Goal: Transaction & Acquisition: Purchase product/service

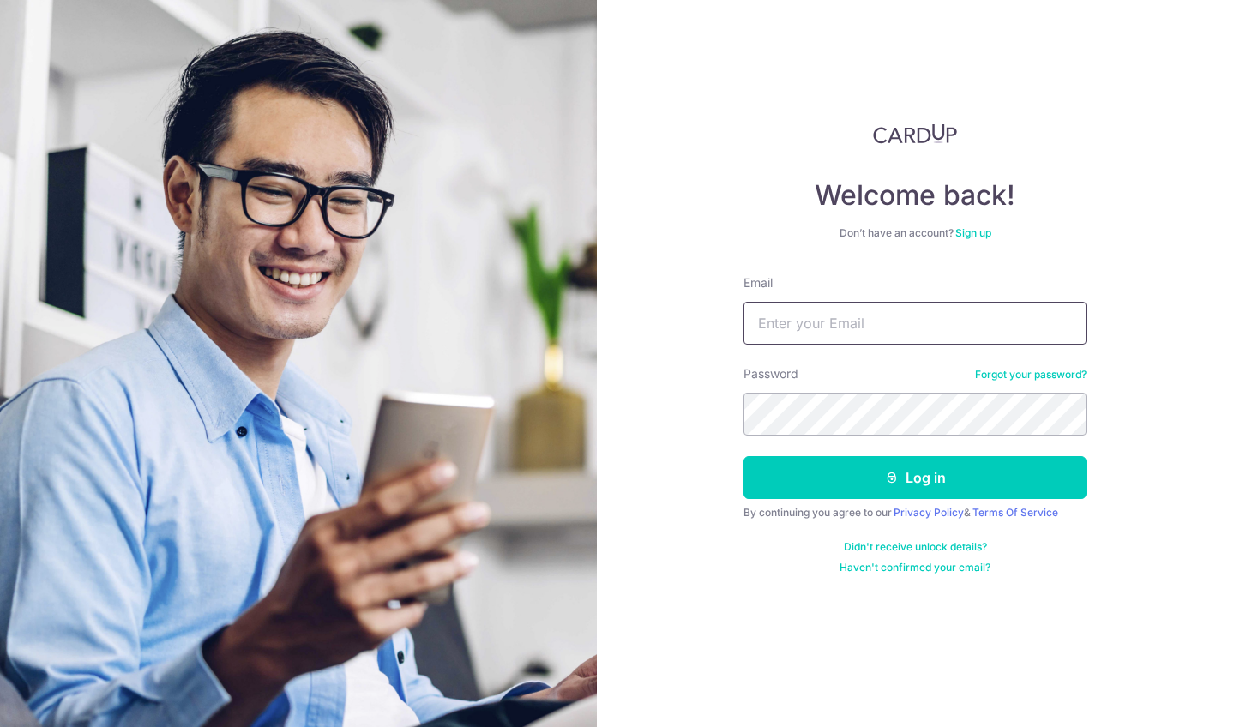
click at [978, 321] on input "Email" at bounding box center [914, 323] width 343 height 43
type input "phillina81@gmail.com"
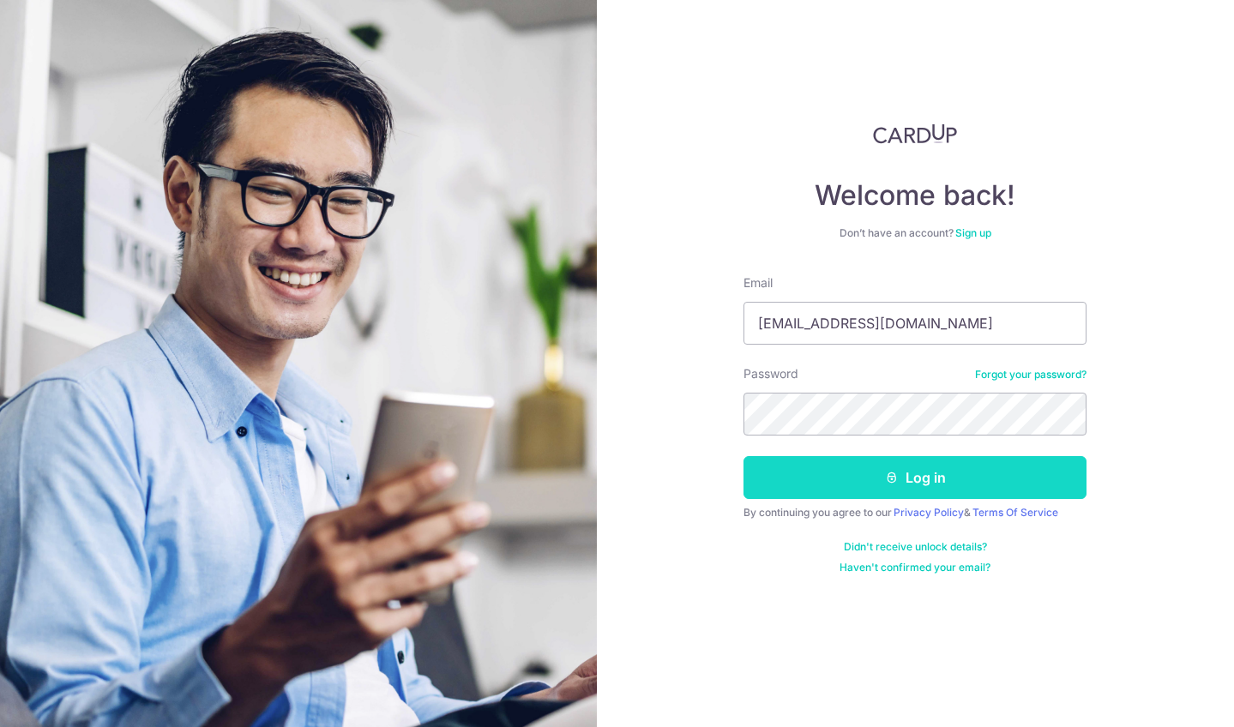
click at [937, 480] on button "Log in" at bounding box center [914, 477] width 343 height 43
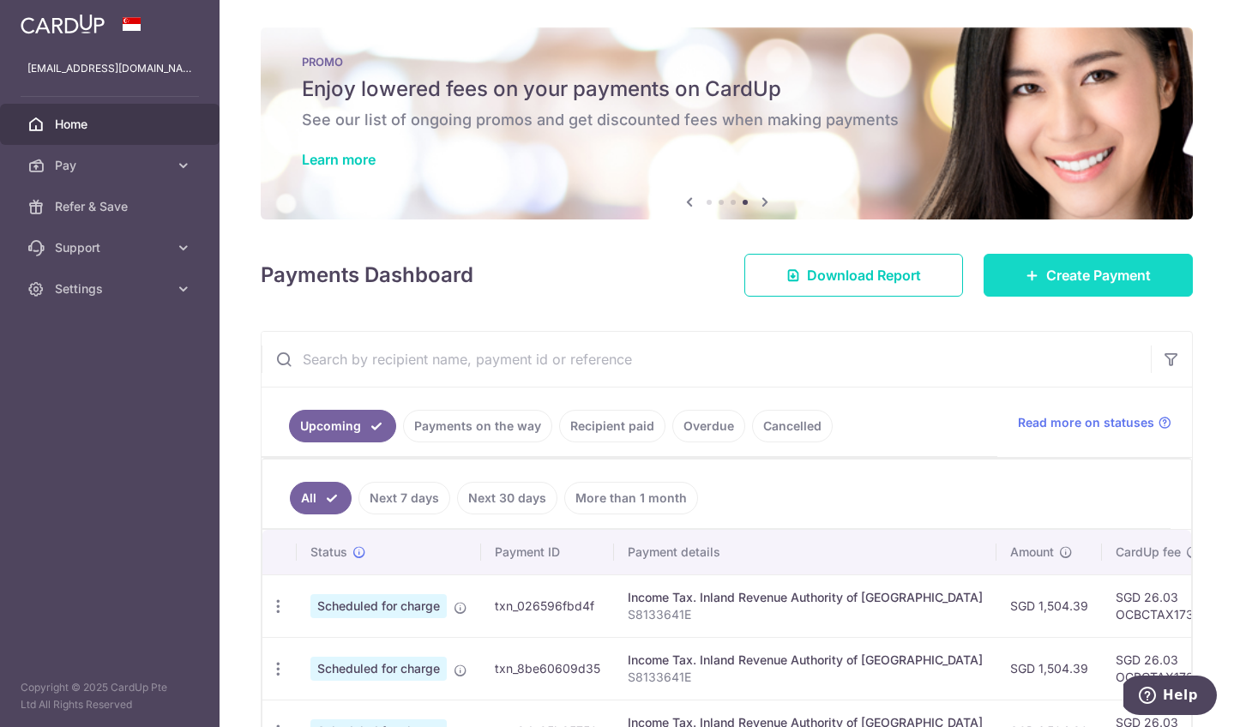
click at [1109, 268] on span "Create Payment" at bounding box center [1098, 275] width 105 height 21
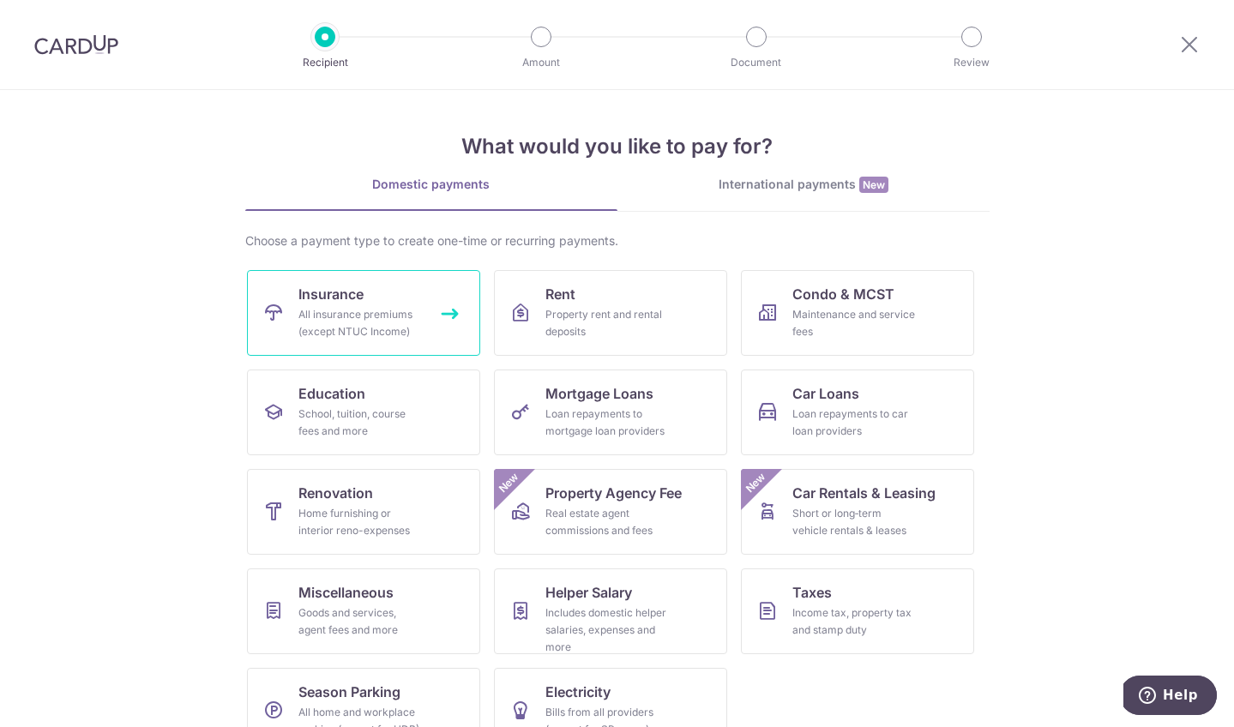
click at [360, 319] on div "All insurance premiums (except NTUC Income)" at bounding box center [359, 323] width 123 height 34
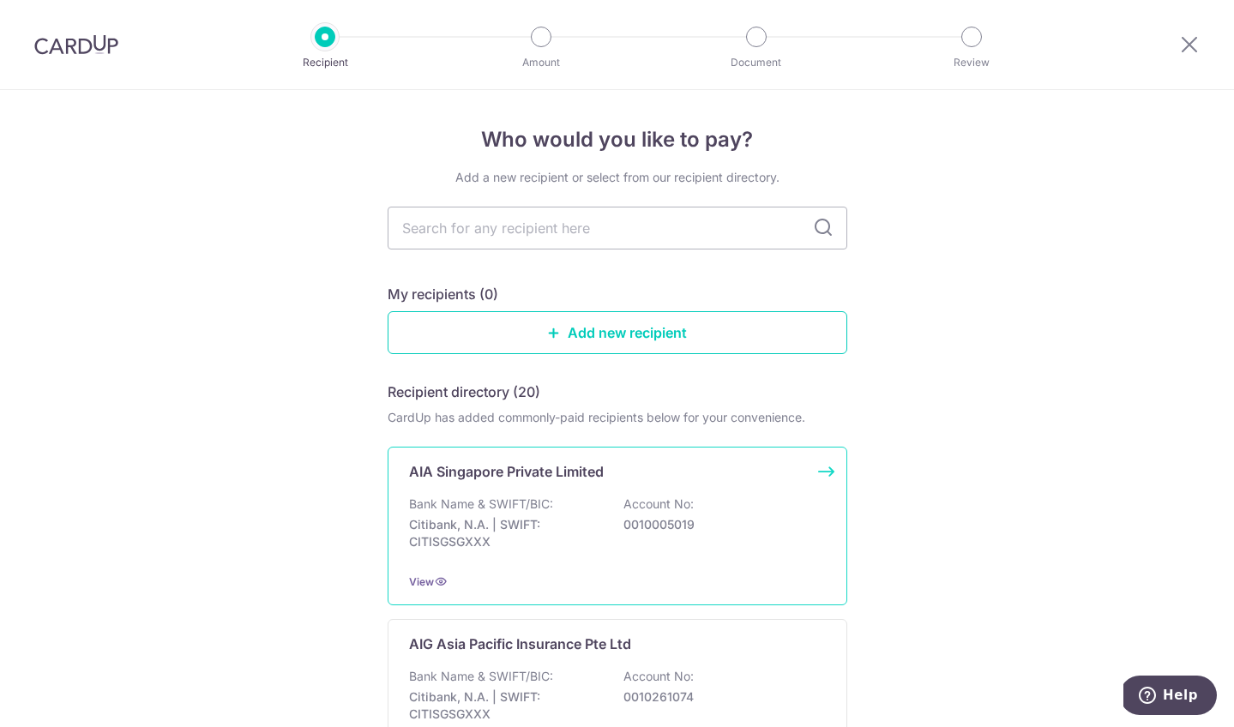
click at [722, 514] on div "Bank Name & SWIFT/BIC: Citibank, N.A. | SWIFT: CITISGSGXXX Account No: 00100050…" at bounding box center [617, 527] width 417 height 63
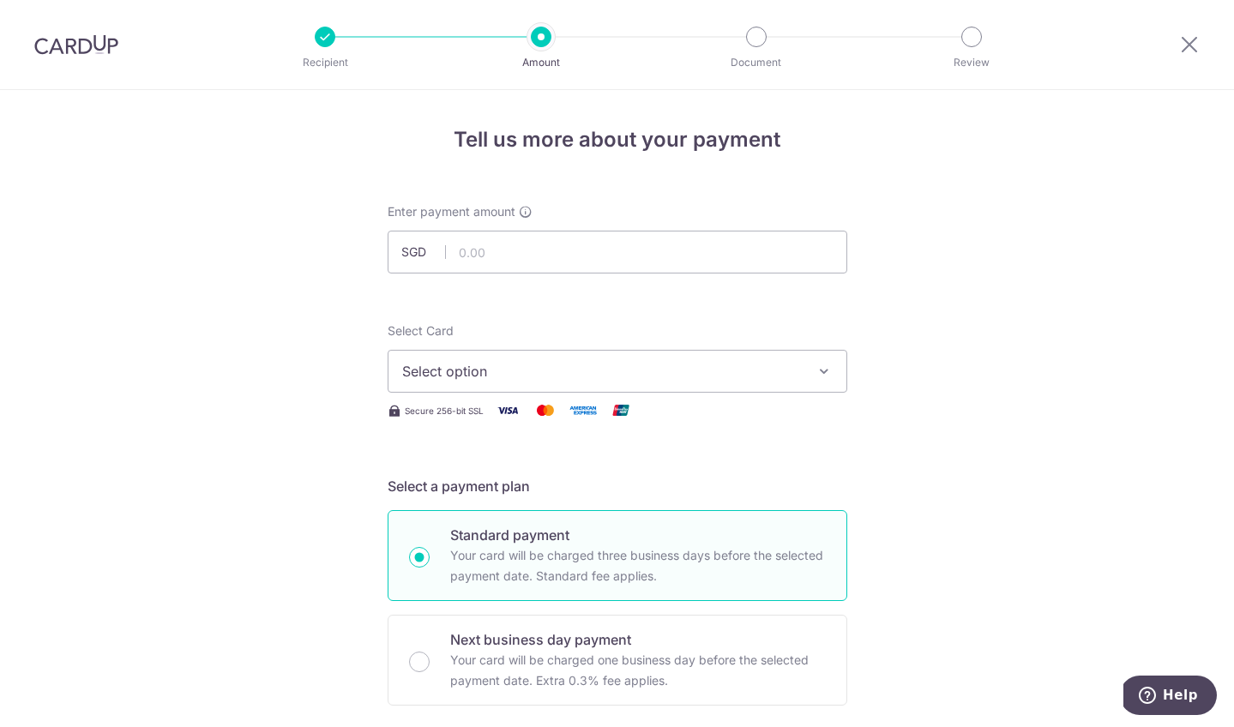
click at [677, 369] on span "Select option" at bounding box center [602, 371] width 400 height 21
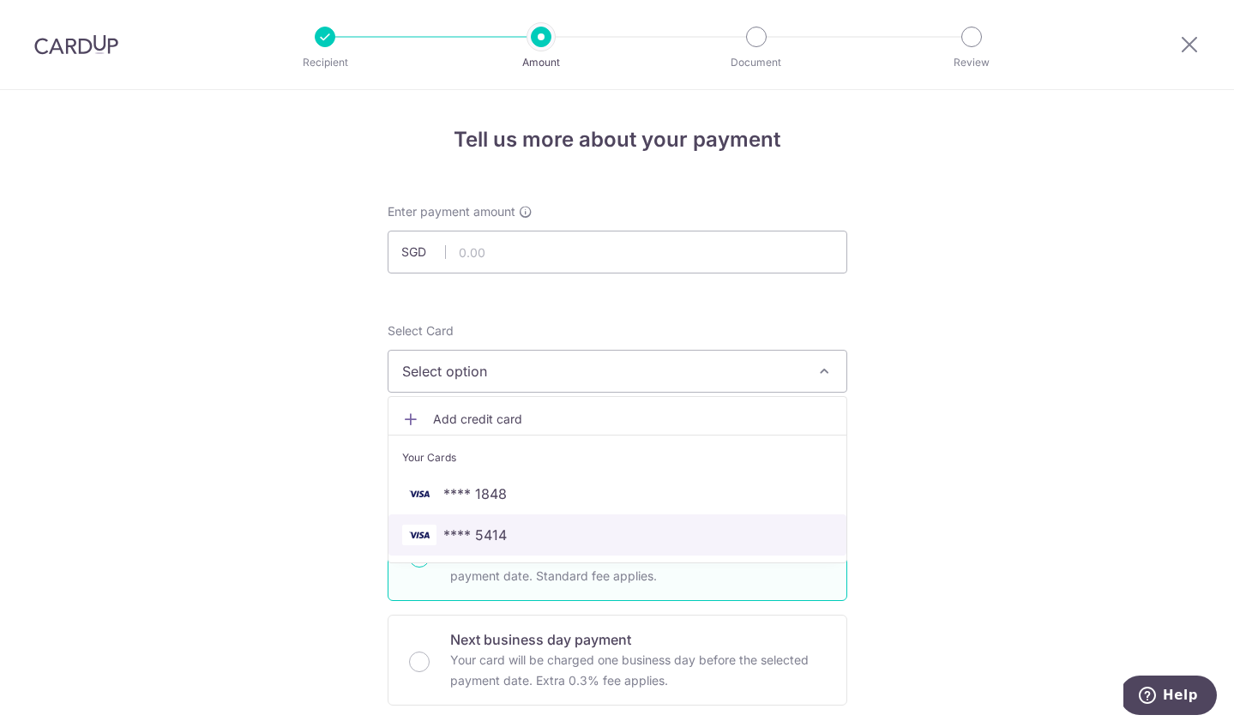
click at [681, 521] on link "**** 5414" at bounding box center [617, 534] width 458 height 41
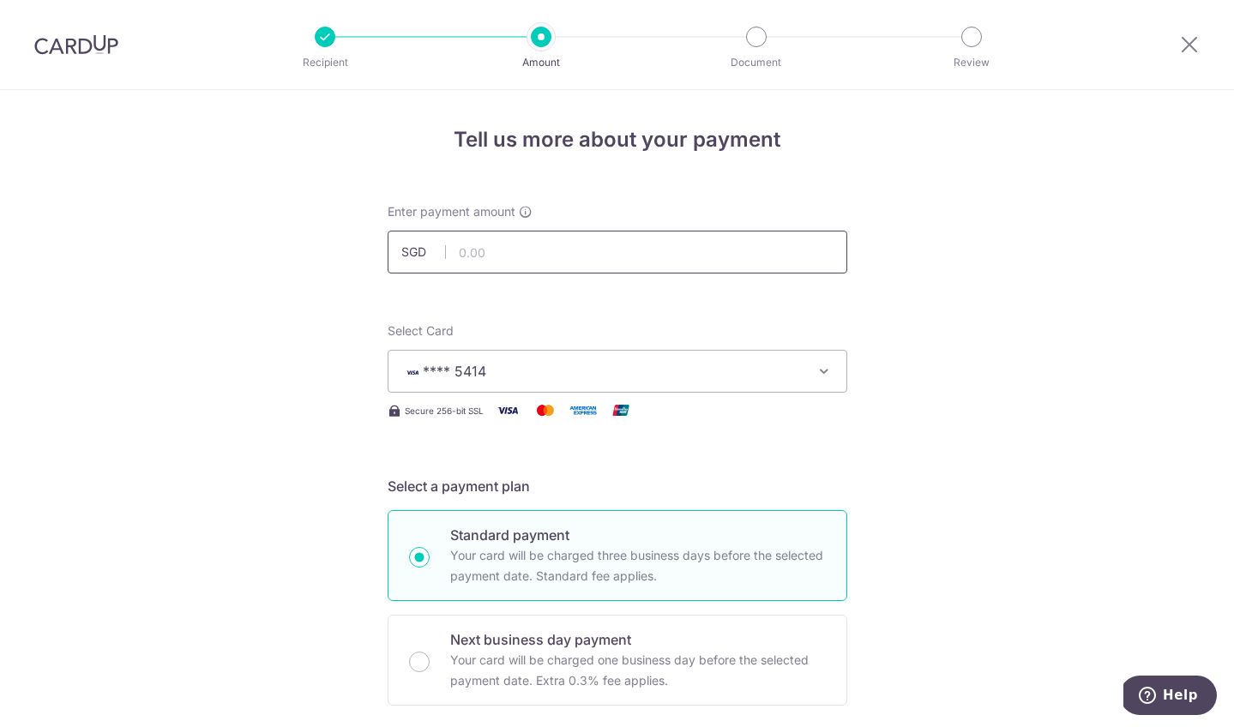
click at [627, 258] on input "text" at bounding box center [618, 252] width 460 height 43
click at [694, 251] on input "1,086.75" at bounding box center [618, 252] width 460 height 43
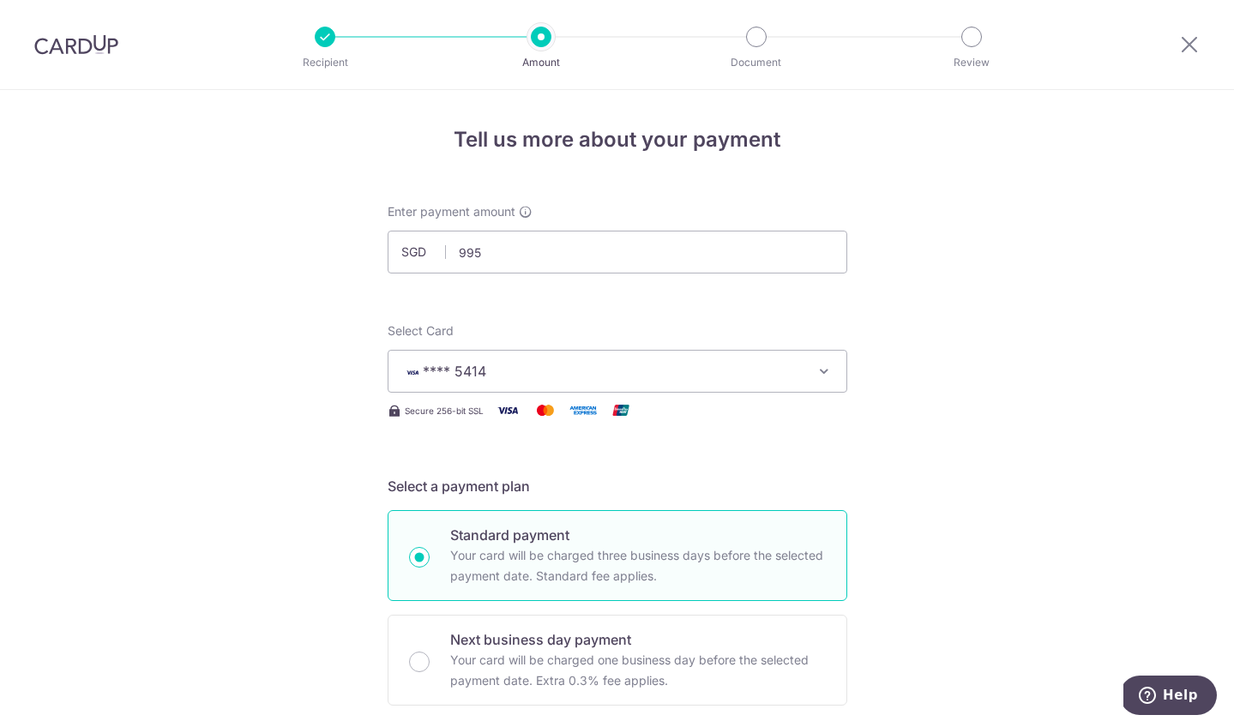
type input "995.00"
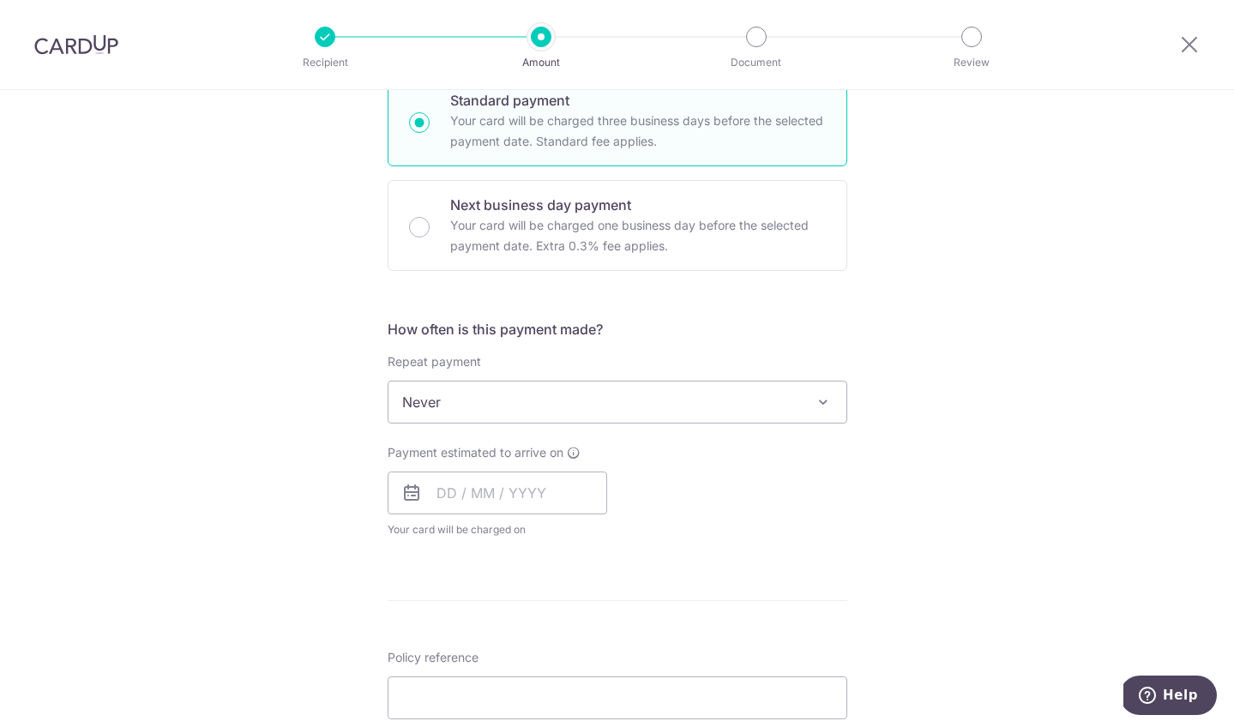
scroll to position [514, 0]
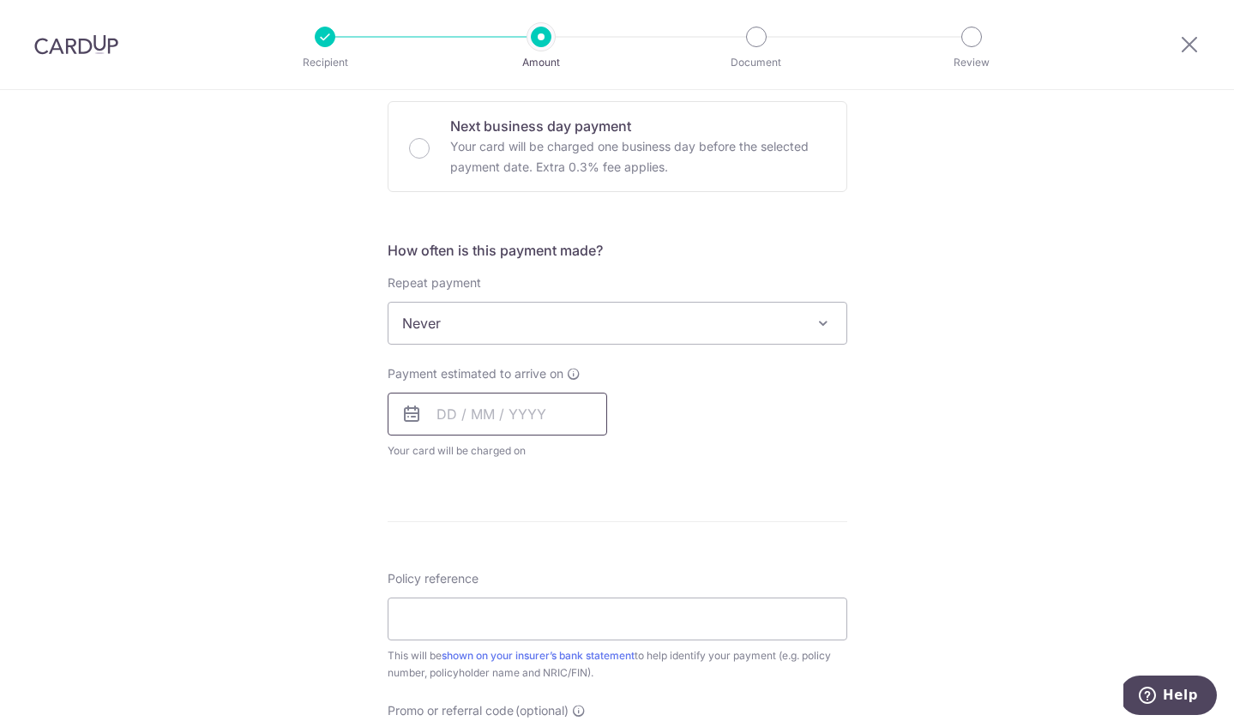
click at [443, 414] on input "text" at bounding box center [498, 414] width 220 height 43
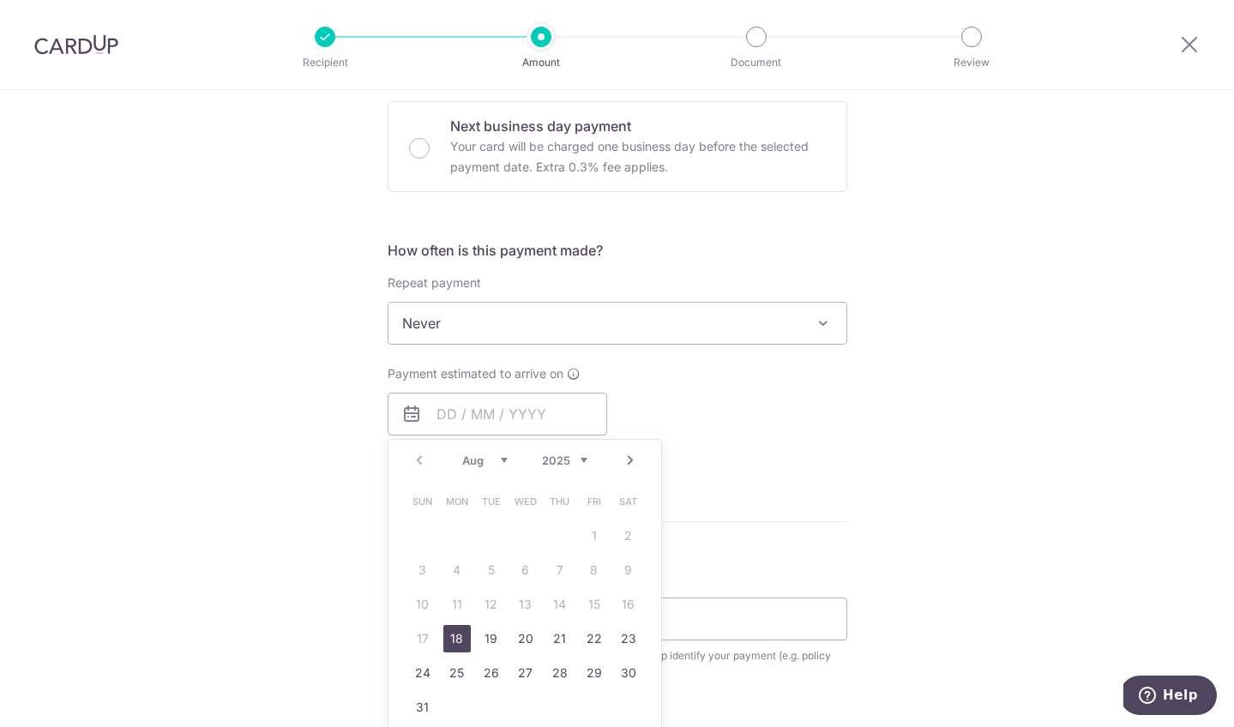
click at [790, 400] on div "Payment estimated to arrive on Prev Next Aug Sep Oct Nov Dec 2025 2026 2027 202…" at bounding box center [617, 412] width 480 height 94
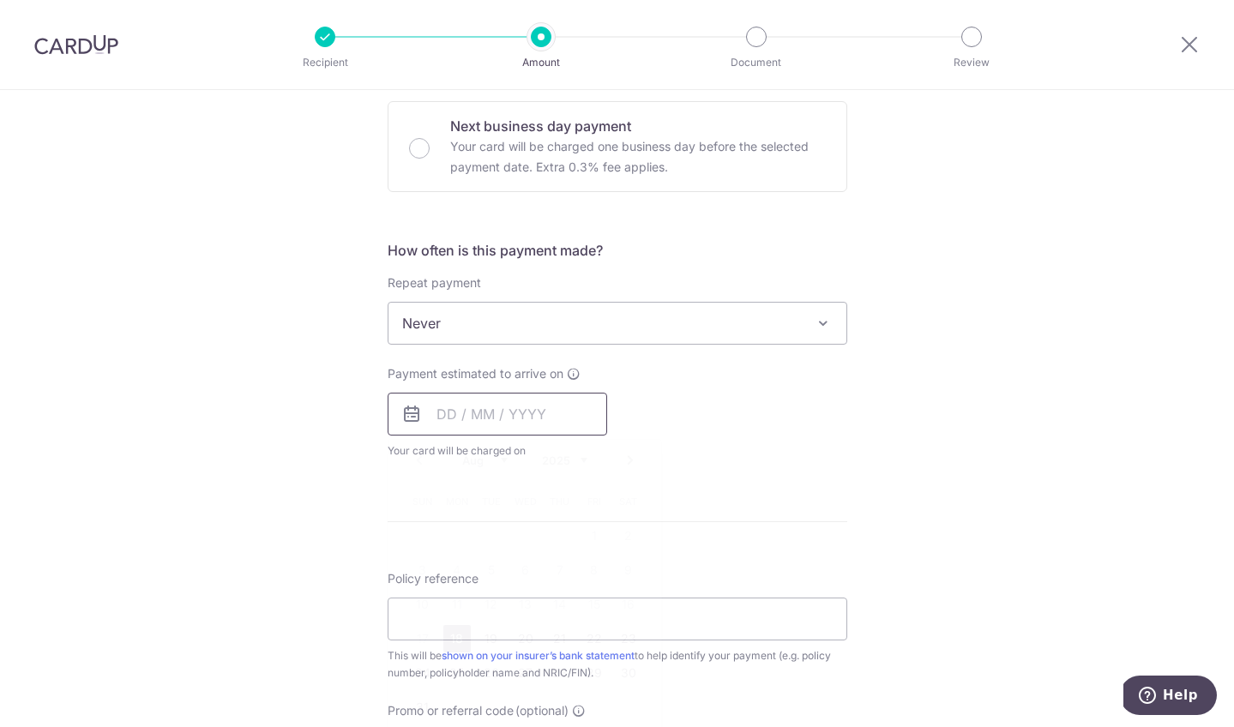
click at [438, 411] on input "text" at bounding box center [498, 414] width 220 height 43
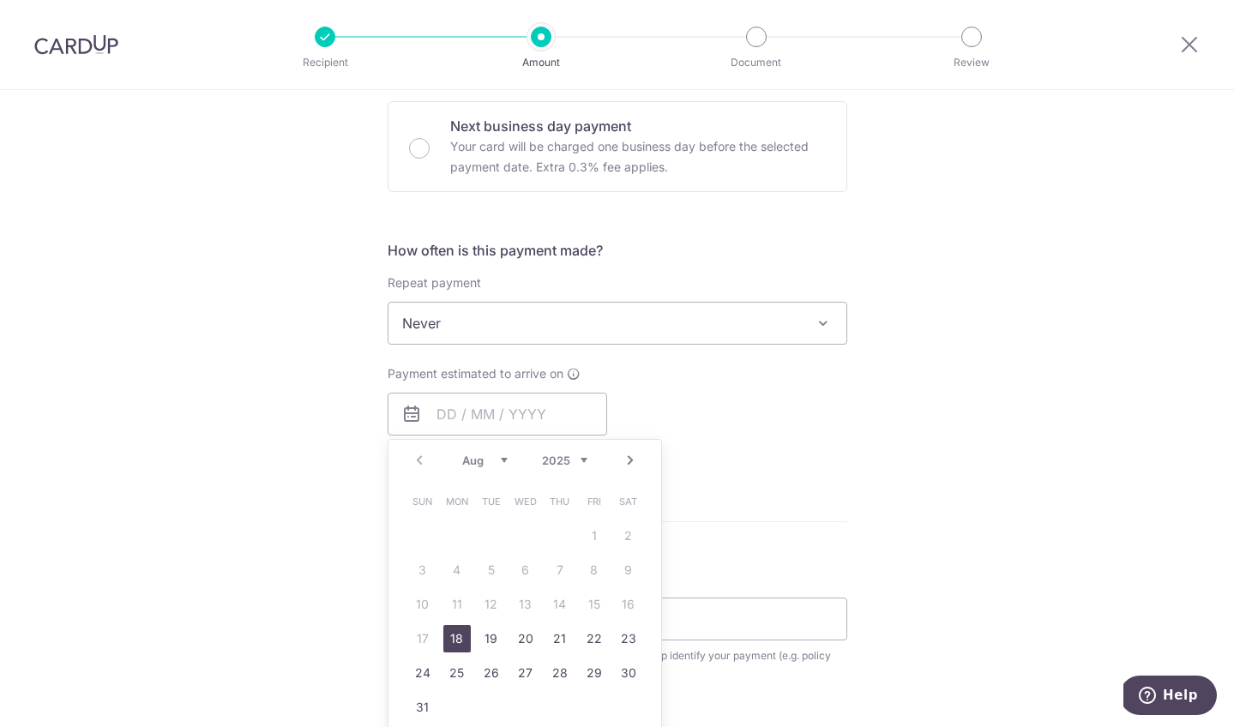
click at [451, 641] on link "18" at bounding box center [456, 638] width 27 height 27
type input "[DATE]"
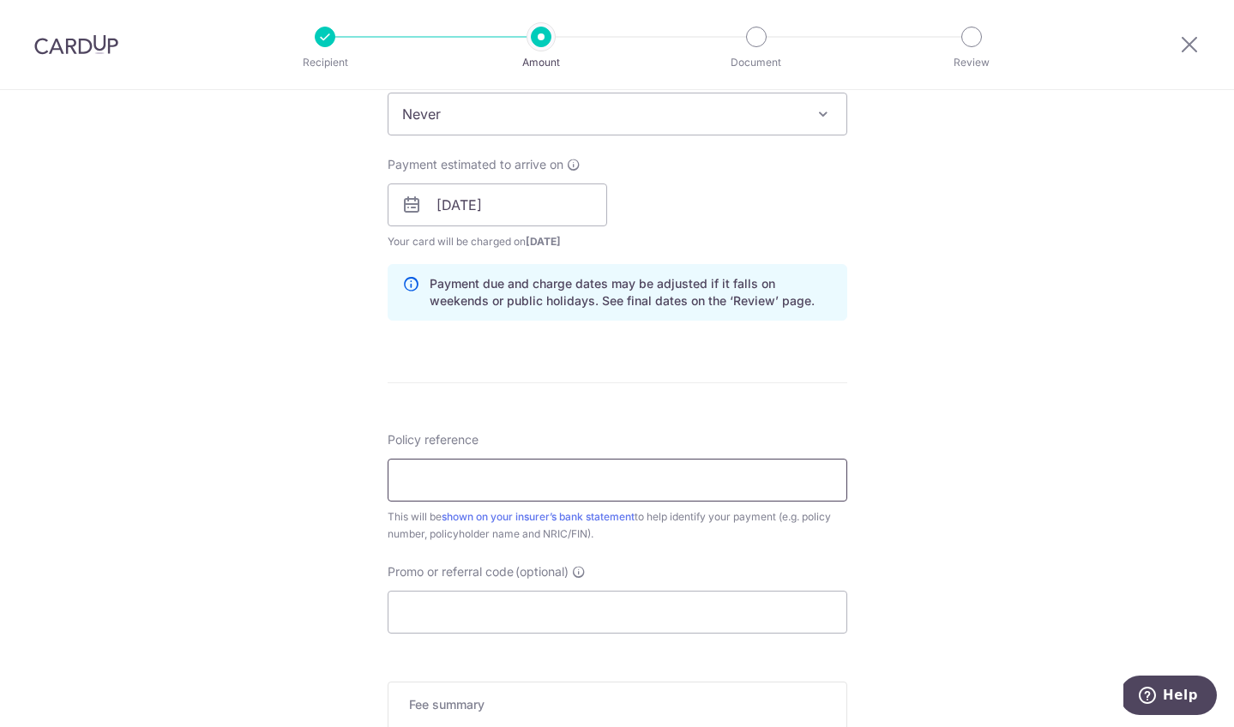
scroll to position [751, 0]
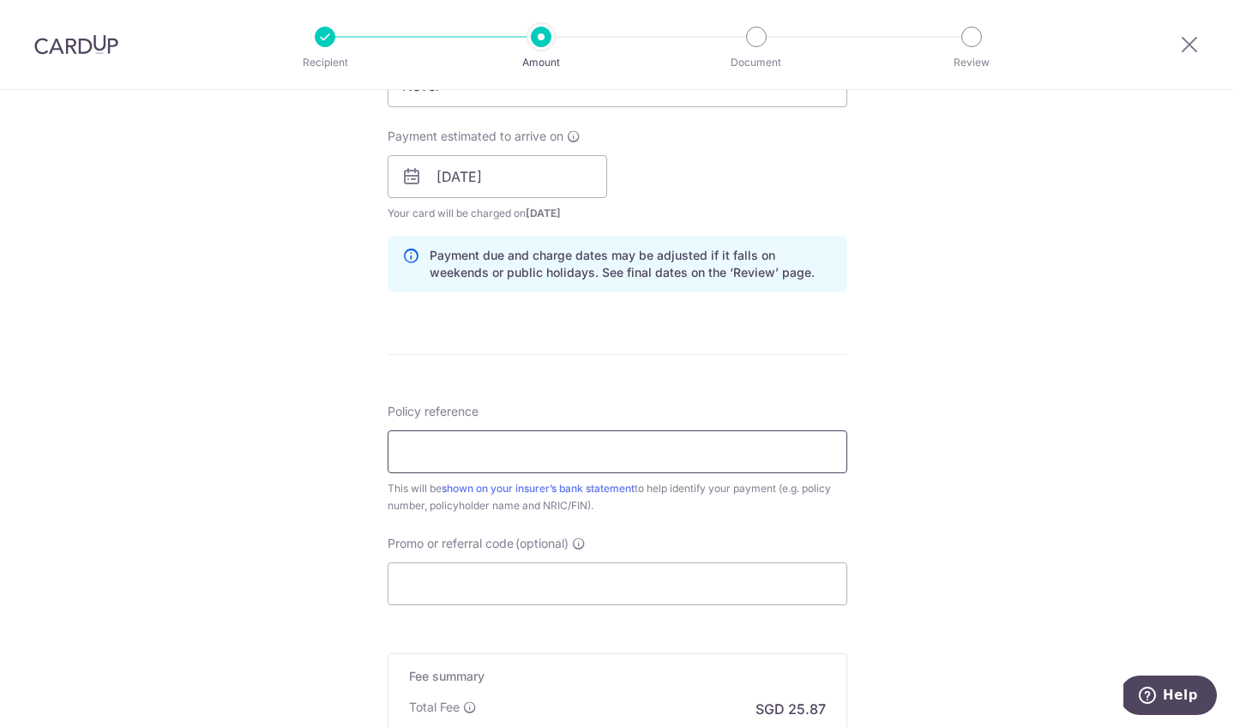
click at [767, 460] on input "Policy reference" at bounding box center [618, 451] width 460 height 43
type input "L546607336"
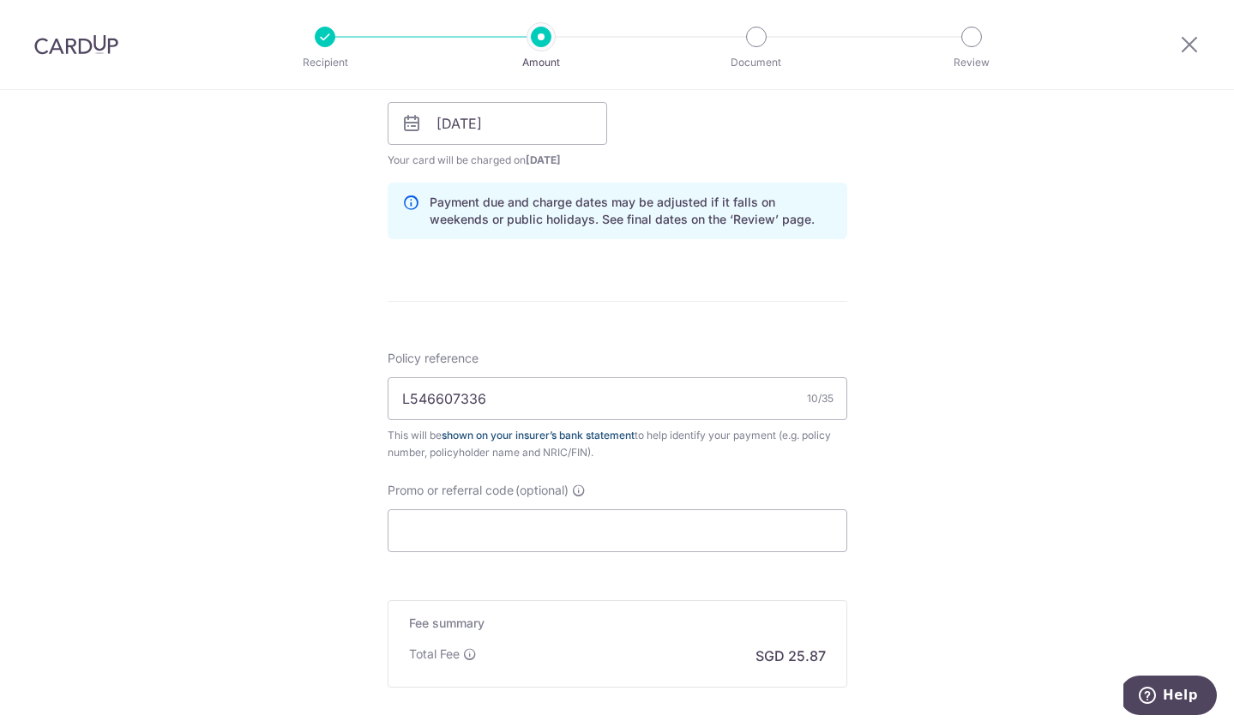
scroll to position [815, 0]
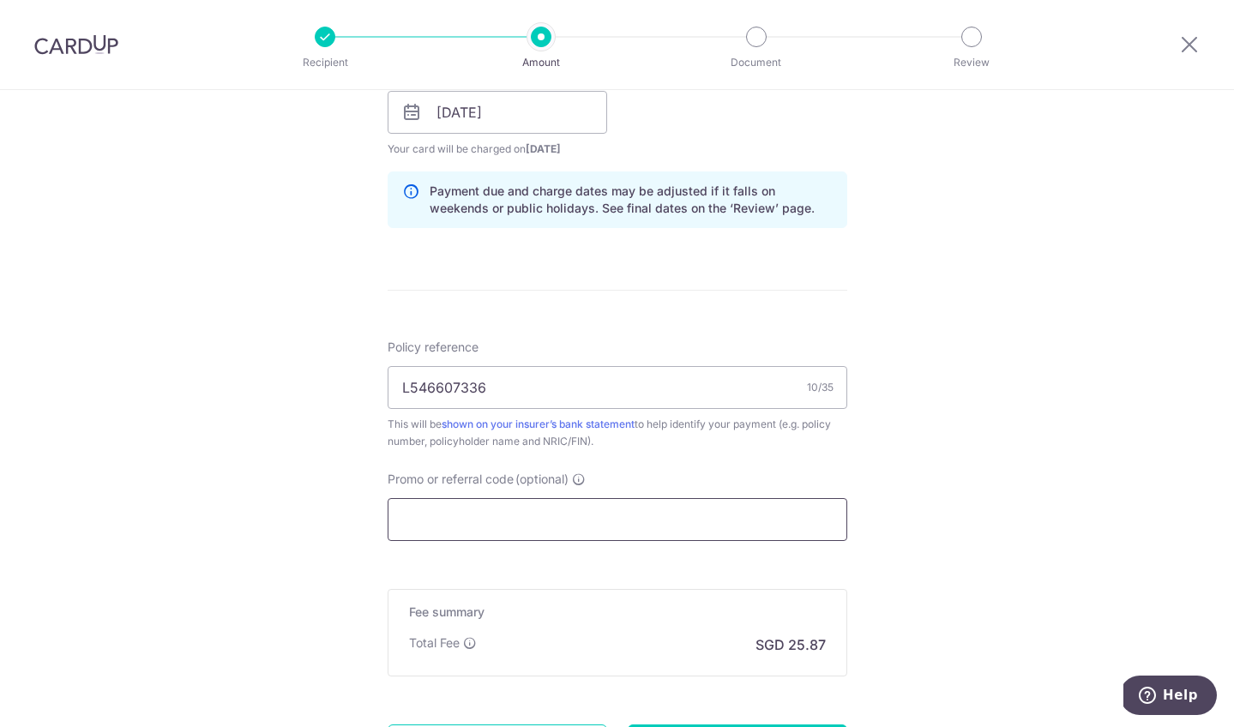
click at [602, 514] on input "Promo or referral code (optional)" at bounding box center [618, 519] width 460 height 43
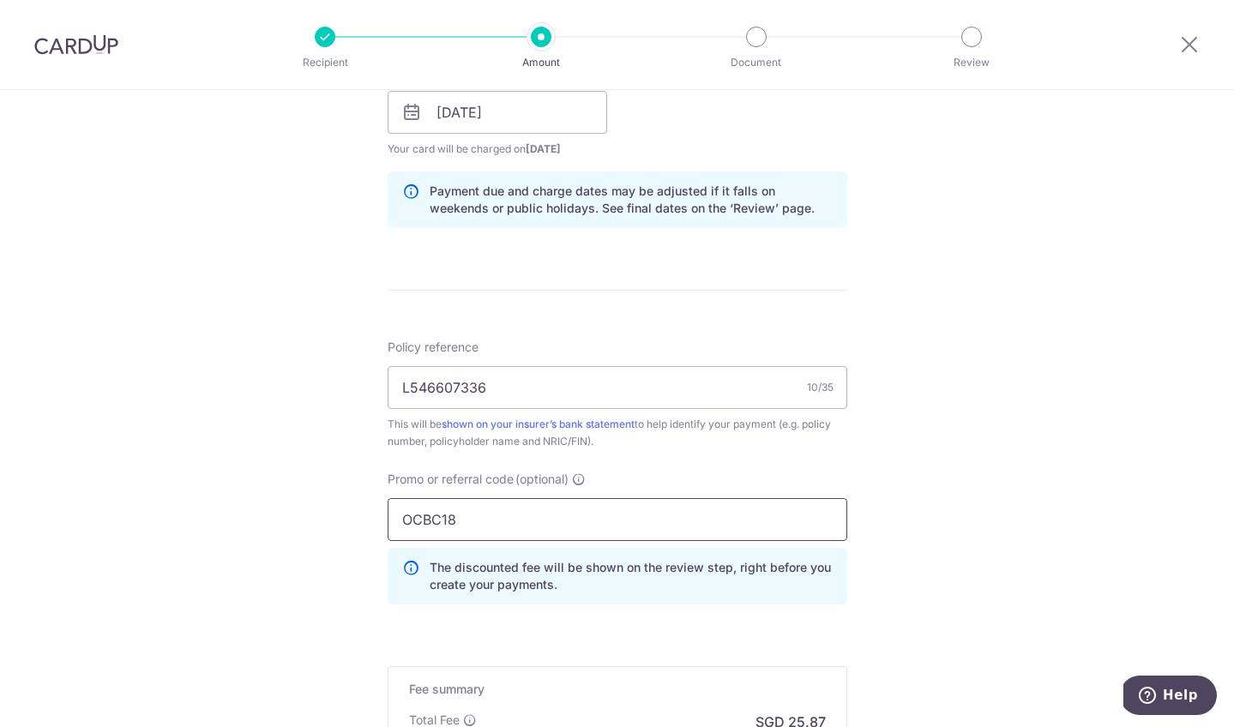
type input "OCBC18"
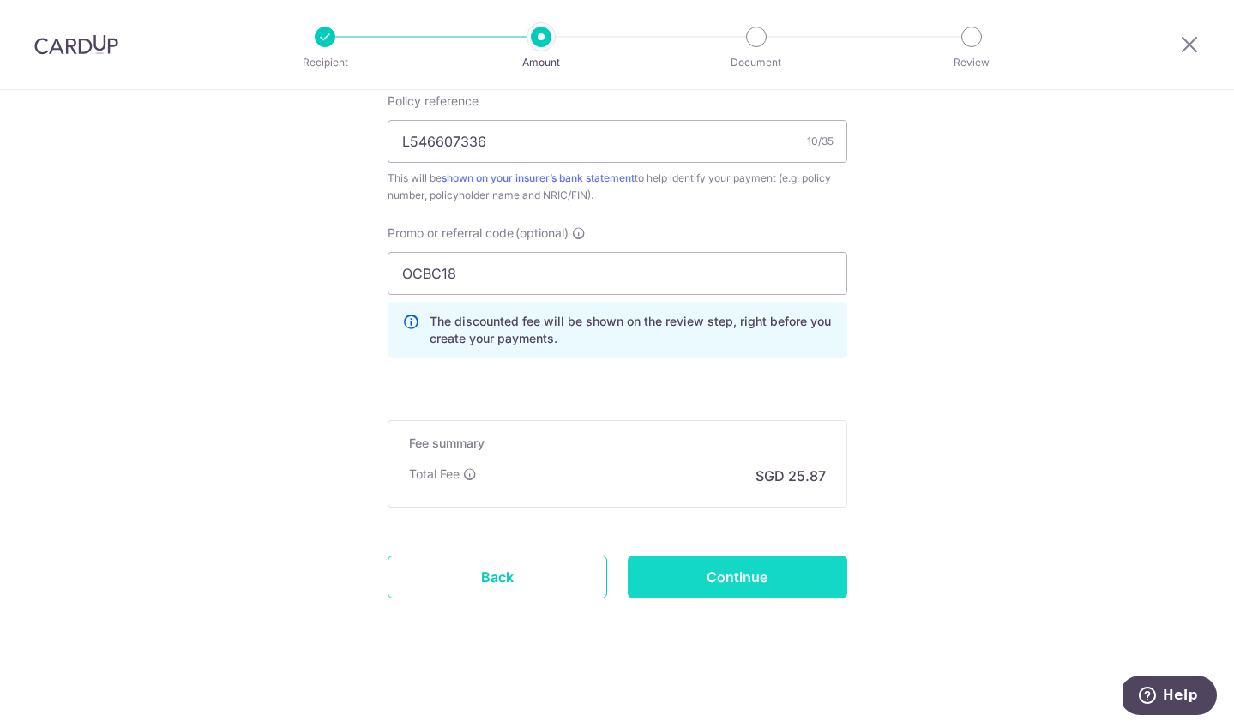
click at [794, 586] on input "Continue" at bounding box center [738, 577] width 220 height 43
type input "Create Schedule"
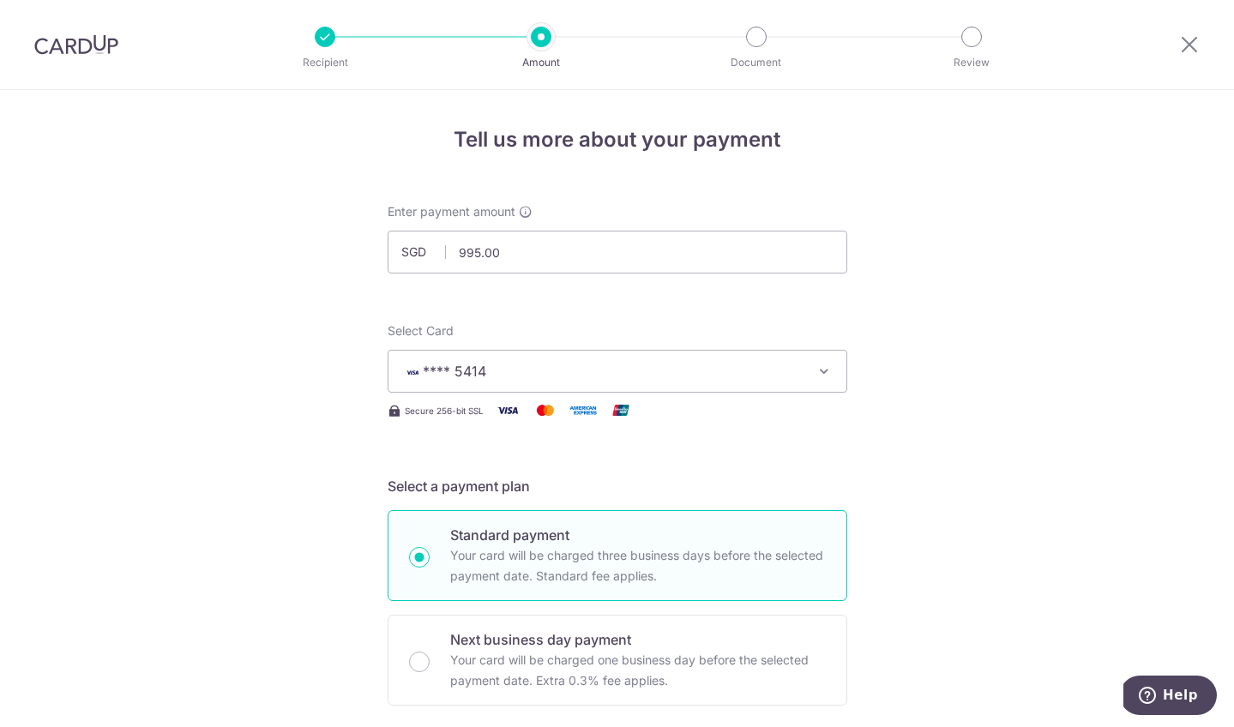
click at [795, 375] on span "**** 5414" at bounding box center [602, 371] width 400 height 21
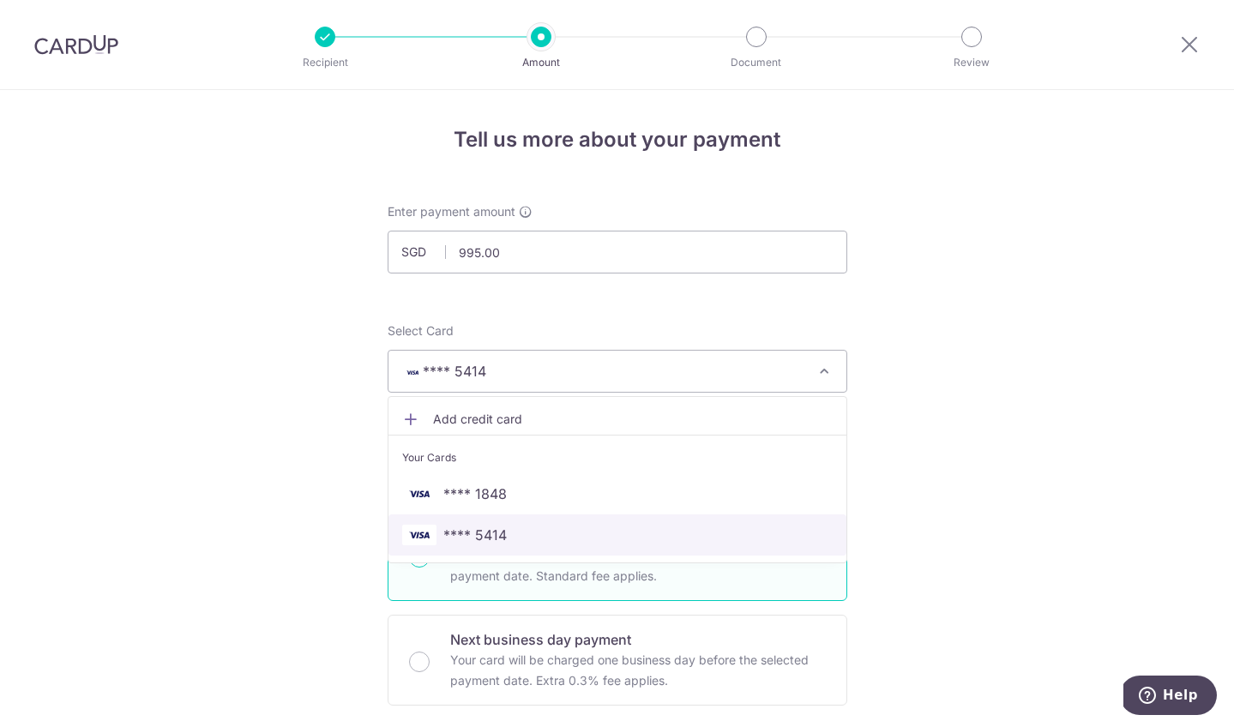
click at [618, 537] on span "**** 5414" at bounding box center [617, 535] width 430 height 21
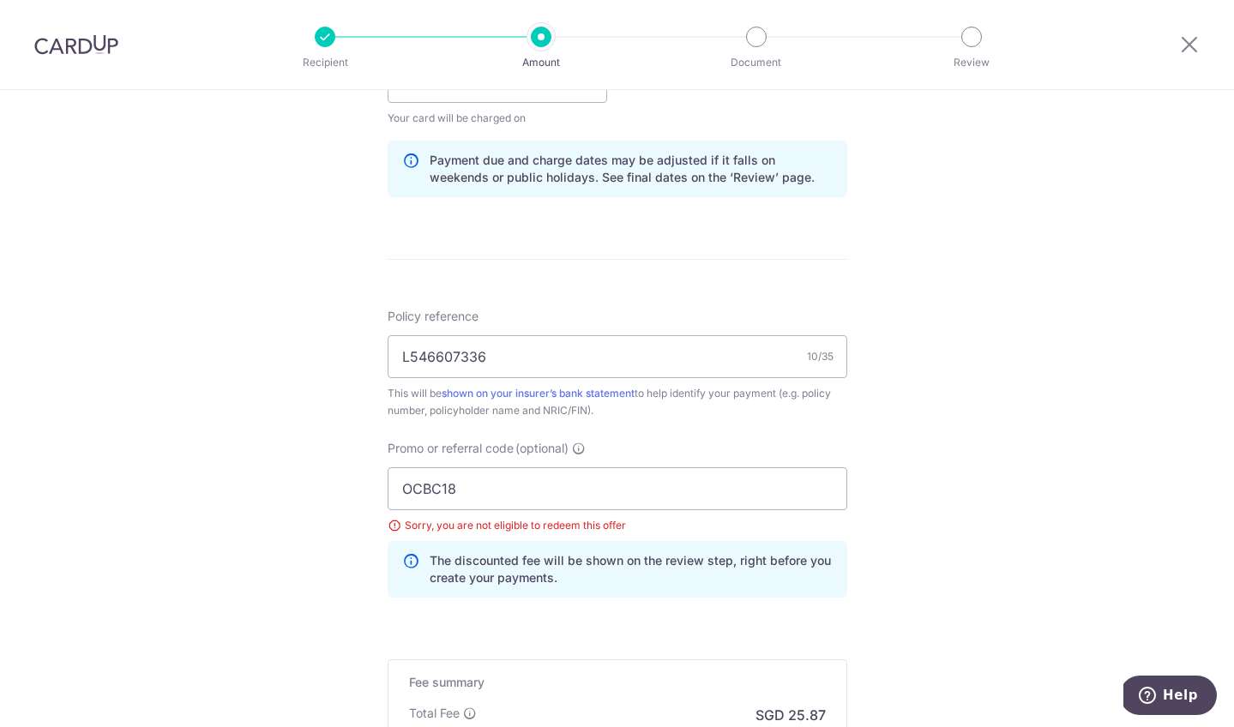
scroll to position [876, 0]
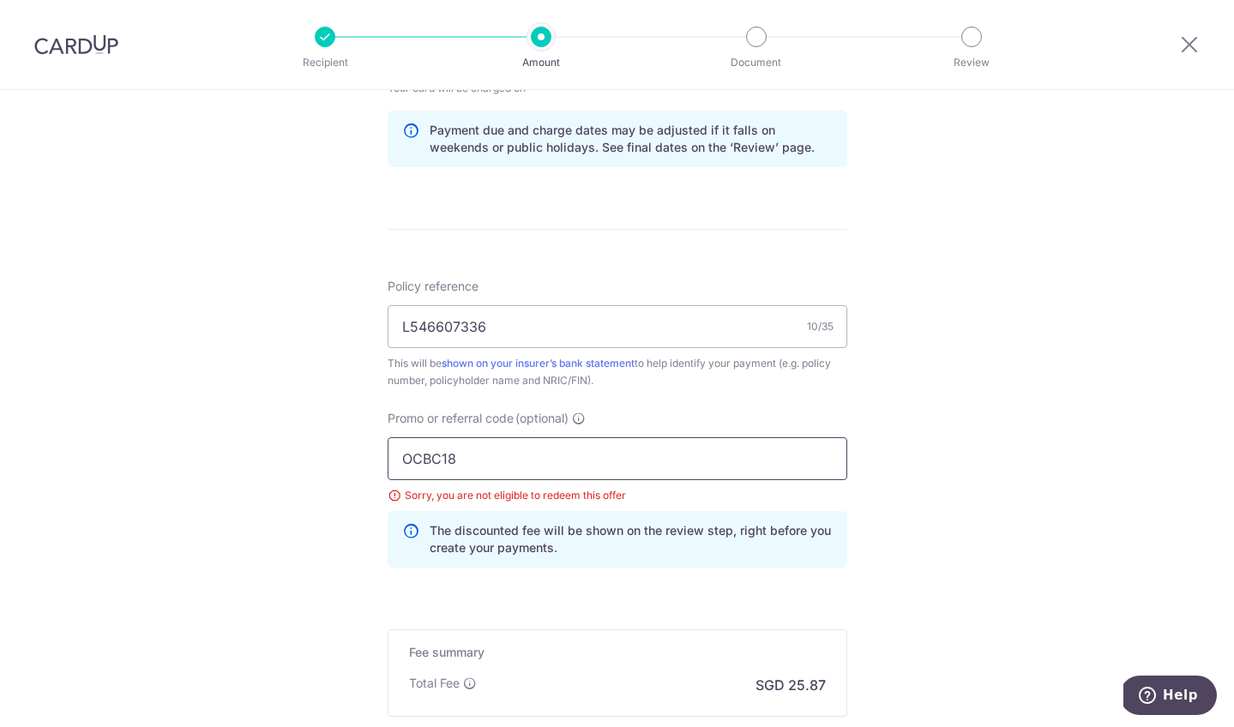
click at [742, 462] on input "OCBC18" at bounding box center [618, 458] width 460 height 43
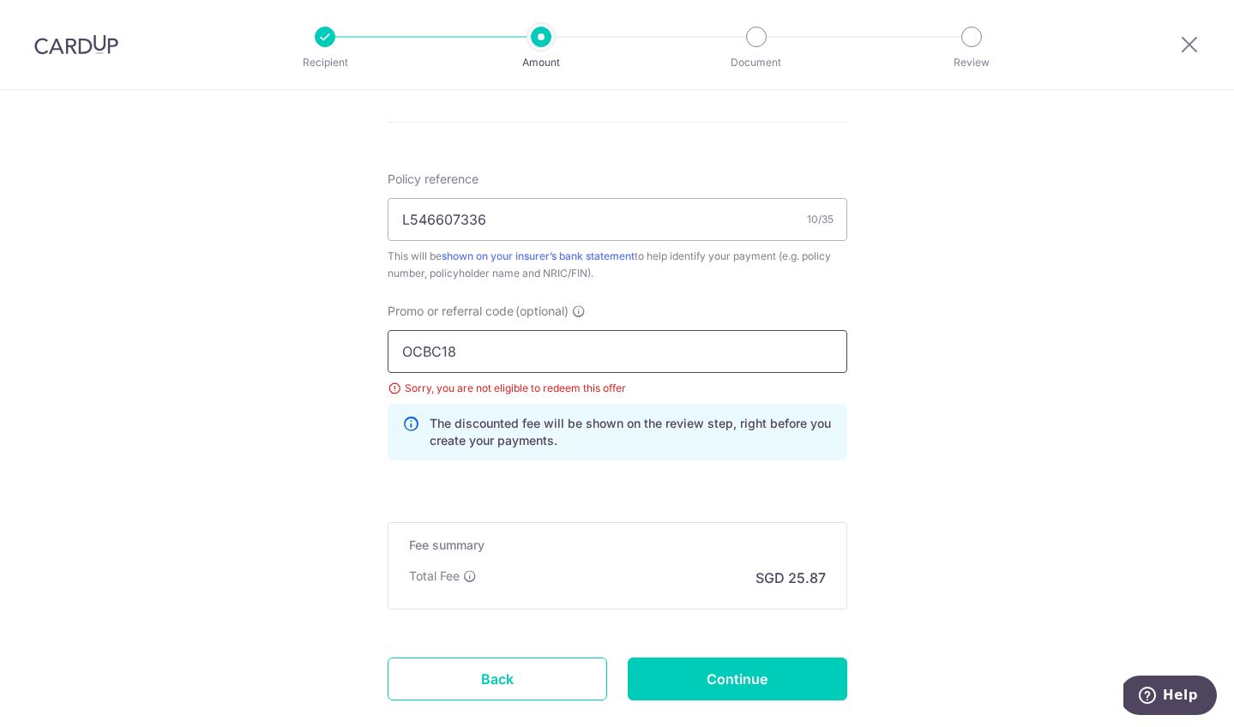
scroll to position [1052, 0]
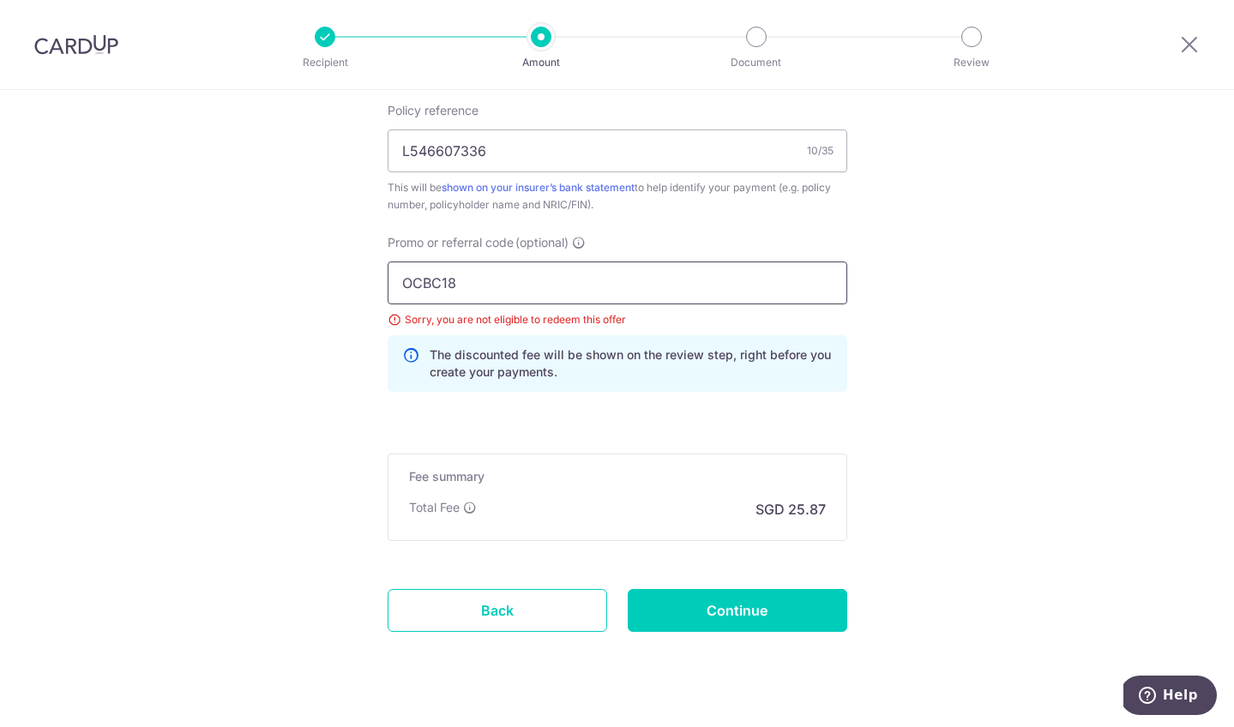
click at [640, 281] on input "OCBC18" at bounding box center [618, 283] width 460 height 43
type input "OCBC18"
click at [741, 599] on input "Continue" at bounding box center [738, 610] width 220 height 43
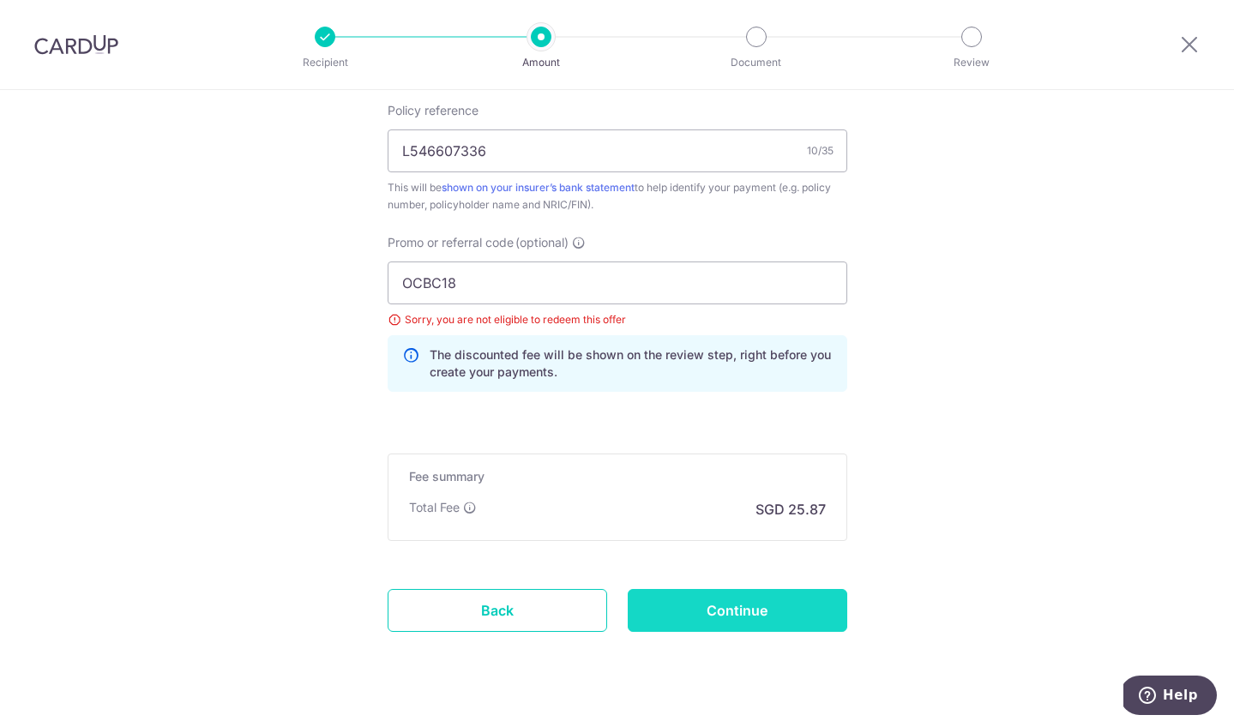
type input "Update Schedule"
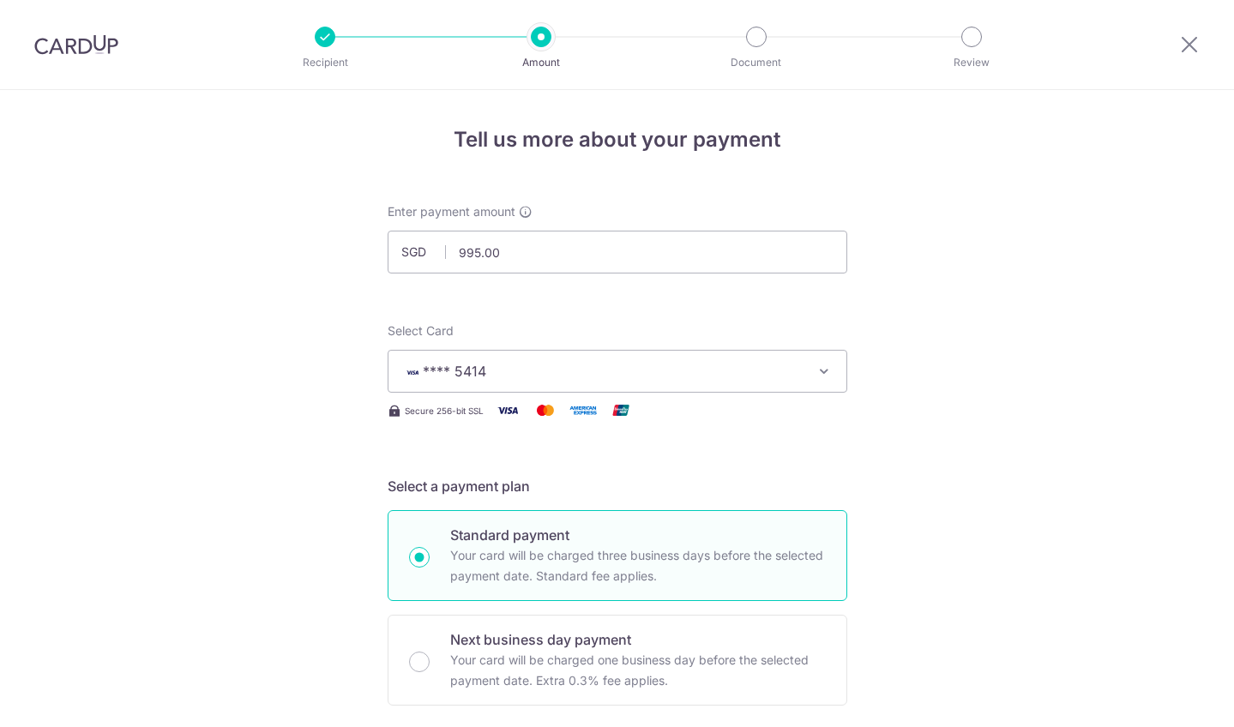
scroll to position [1086, 0]
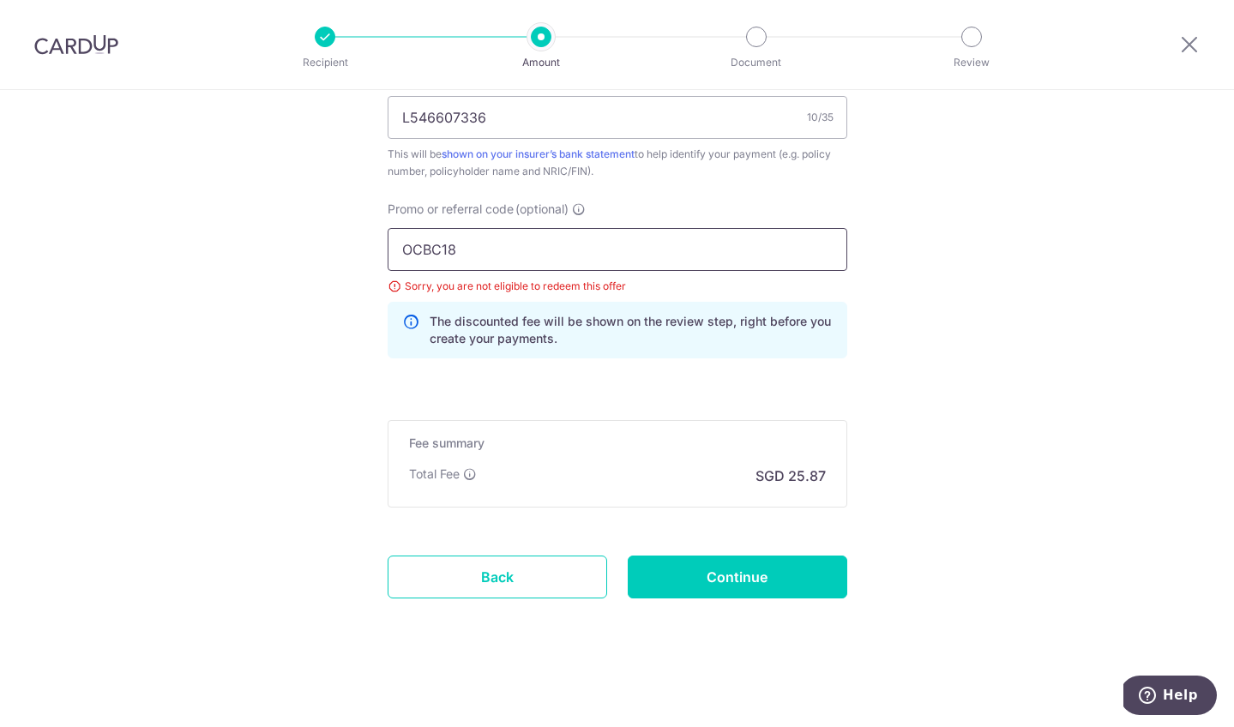
click at [613, 253] on input "OCBC18" at bounding box center [618, 249] width 460 height 43
type input "OCBC195"
click at [749, 587] on input "Continue" at bounding box center [738, 577] width 220 height 43
type input "Update Schedule"
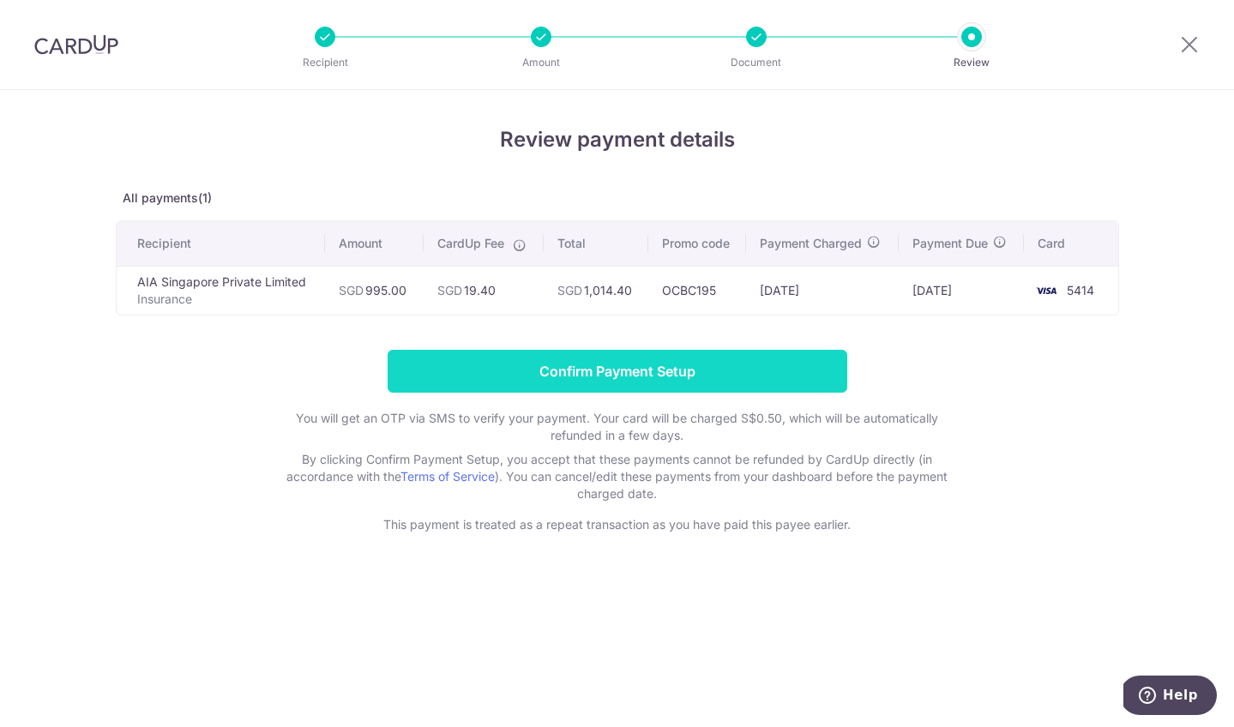
click at [738, 370] on input "Confirm Payment Setup" at bounding box center [618, 371] width 460 height 43
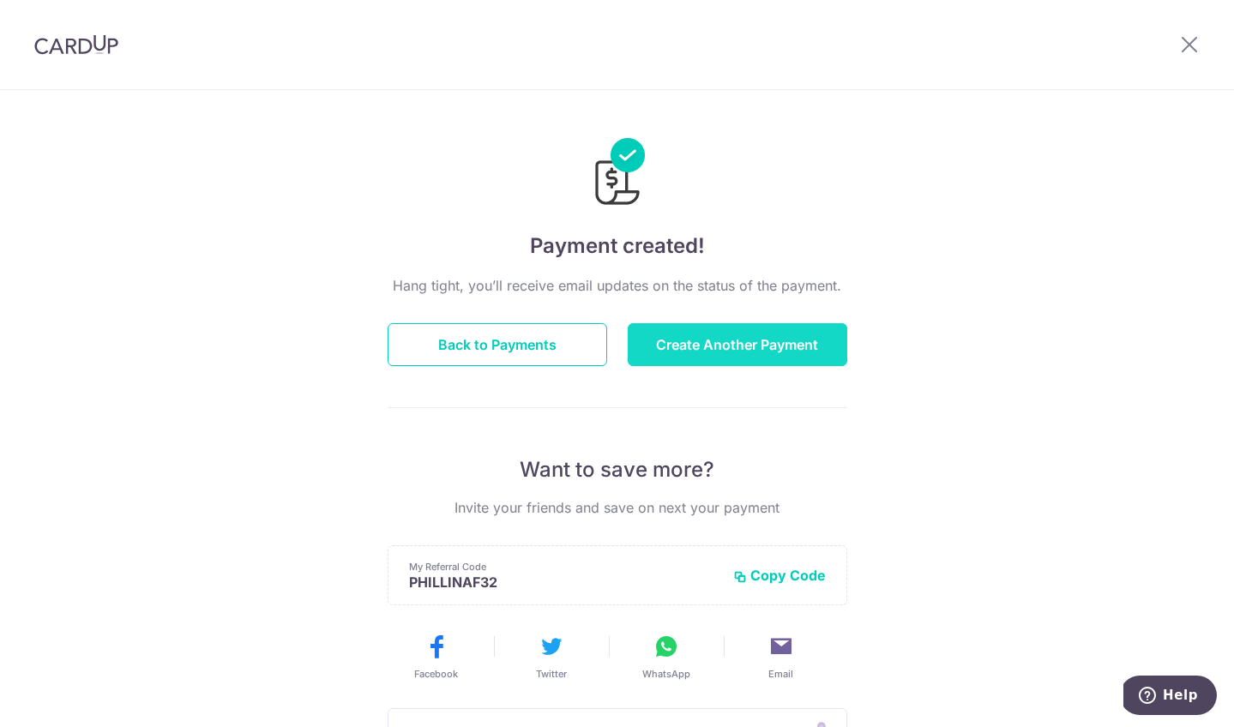
click at [760, 341] on button "Create Another Payment" at bounding box center [738, 344] width 220 height 43
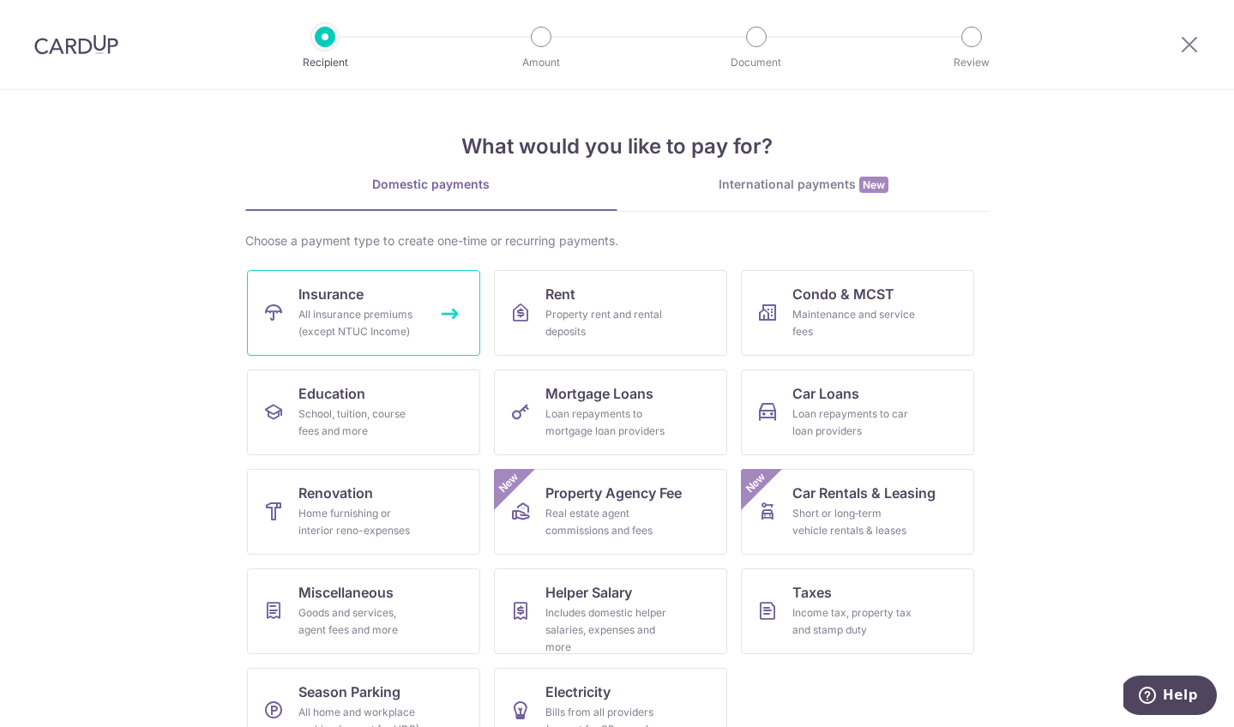
click at [388, 322] on div "All insurance premiums (except NTUC Income)" at bounding box center [359, 323] width 123 height 34
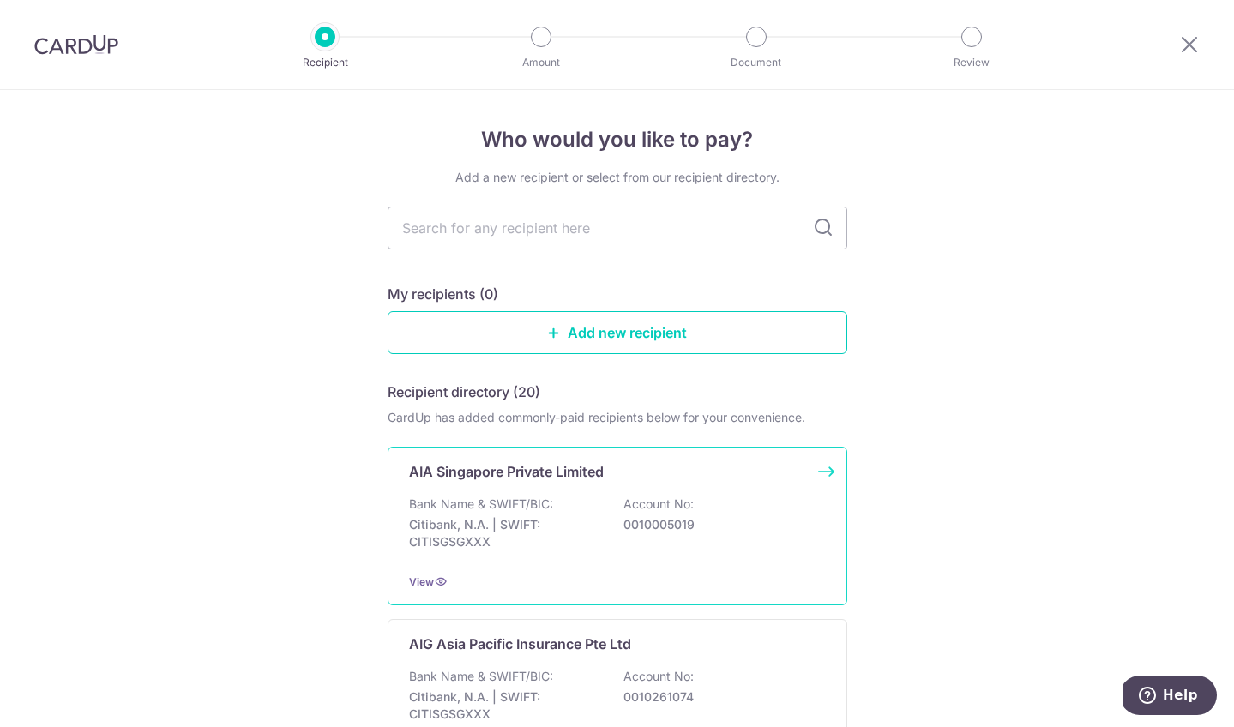
click at [605, 522] on div "Bank Name & SWIFT/BIC: Citibank, N.A. | SWIFT: CITISGSGXXX Account No: 00100050…" at bounding box center [617, 527] width 417 height 63
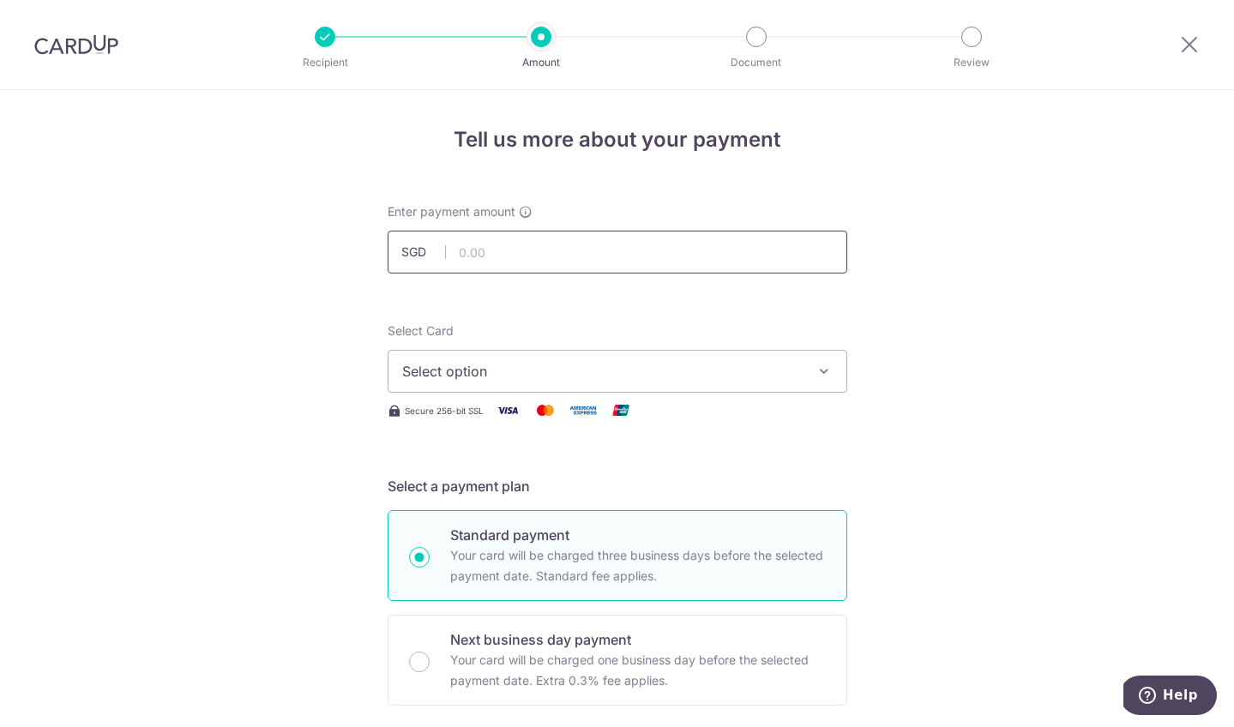
click at [614, 250] on input "text" at bounding box center [618, 252] width 460 height 43
type input "918.00"
click at [655, 367] on span "Select option" at bounding box center [602, 371] width 400 height 21
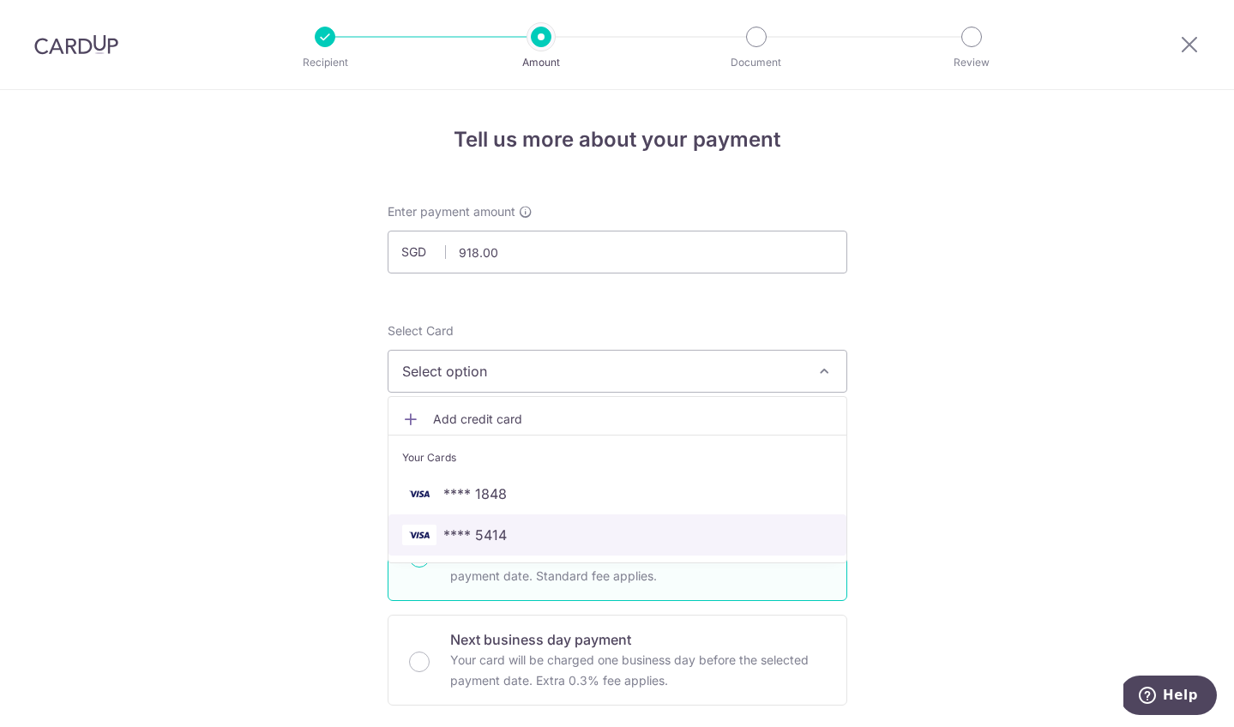
click at [641, 538] on span "**** 5414" at bounding box center [617, 535] width 430 height 21
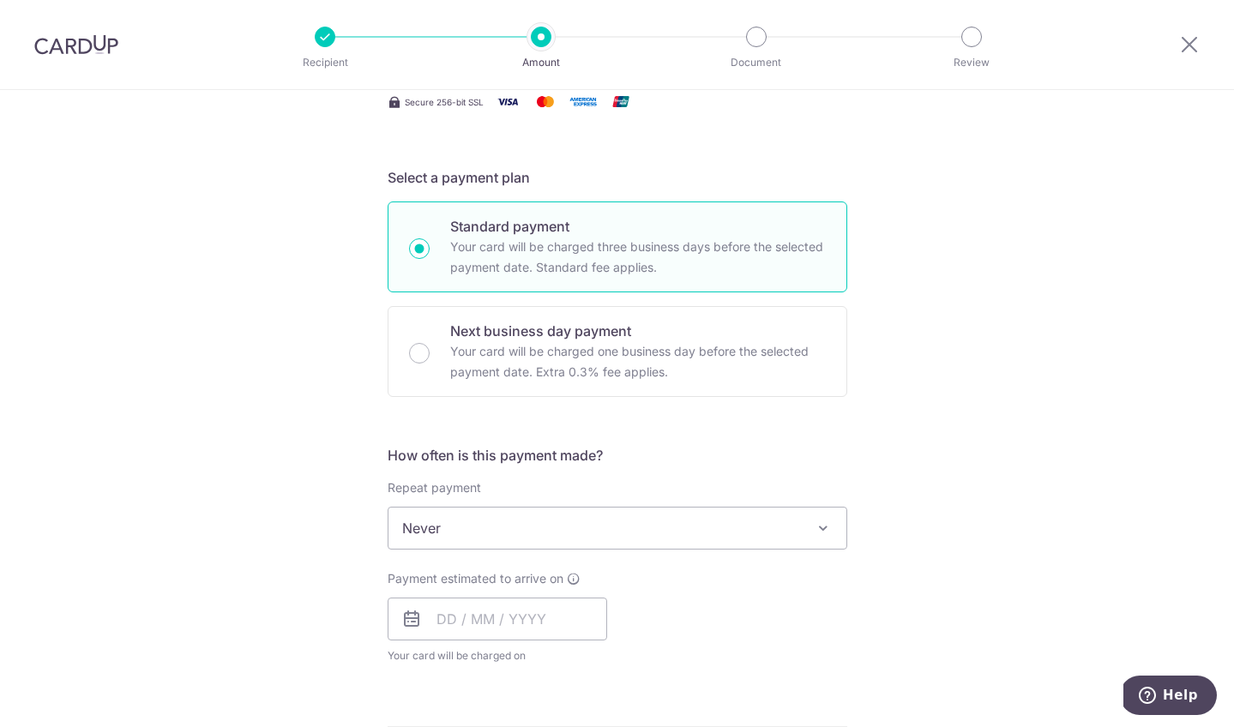
scroll to position [396, 0]
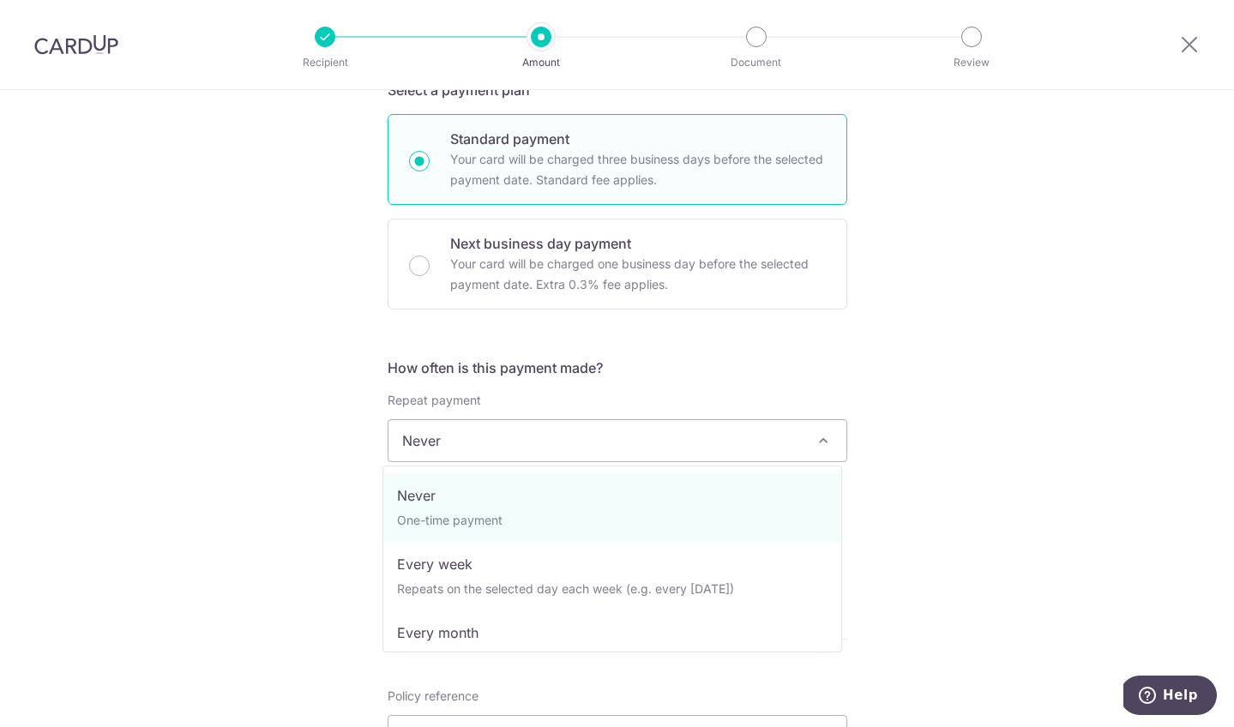
click at [739, 436] on span "Never" at bounding box center [617, 440] width 458 height 41
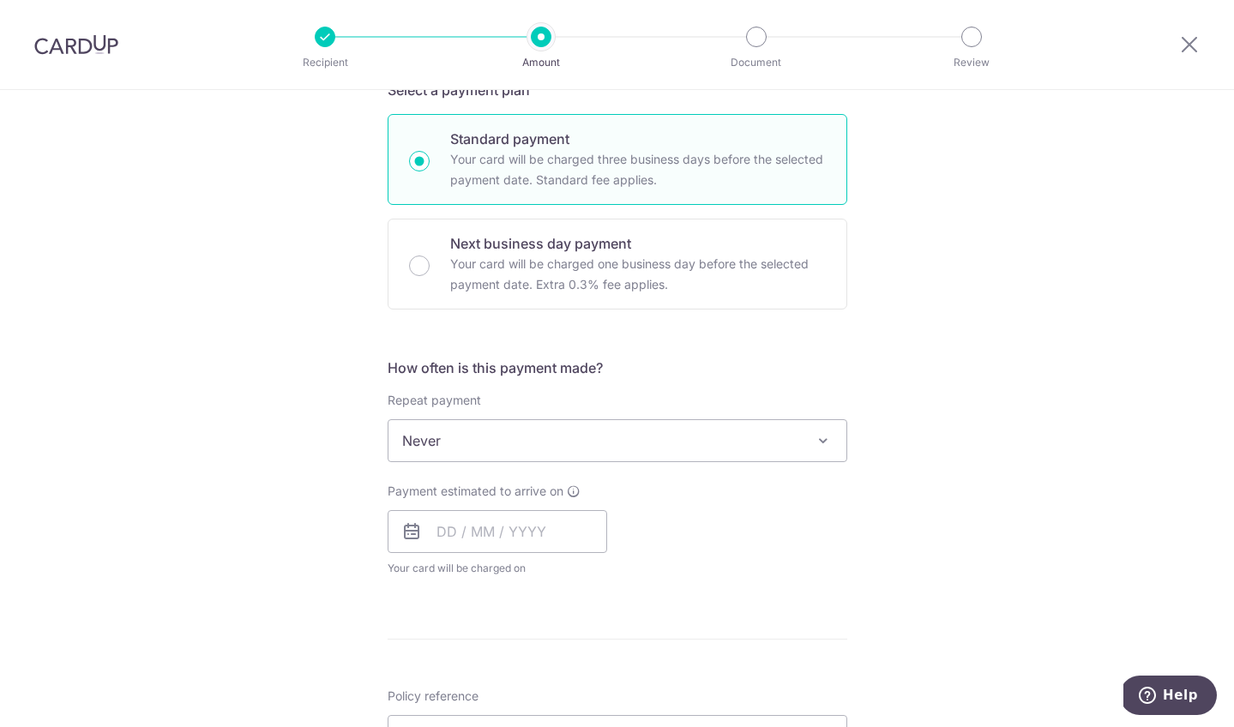
click at [1019, 349] on div "Tell us more about your payment Enter payment amount SGD 918.00 918.00 Select C…" at bounding box center [617, 469] width 1234 height 1551
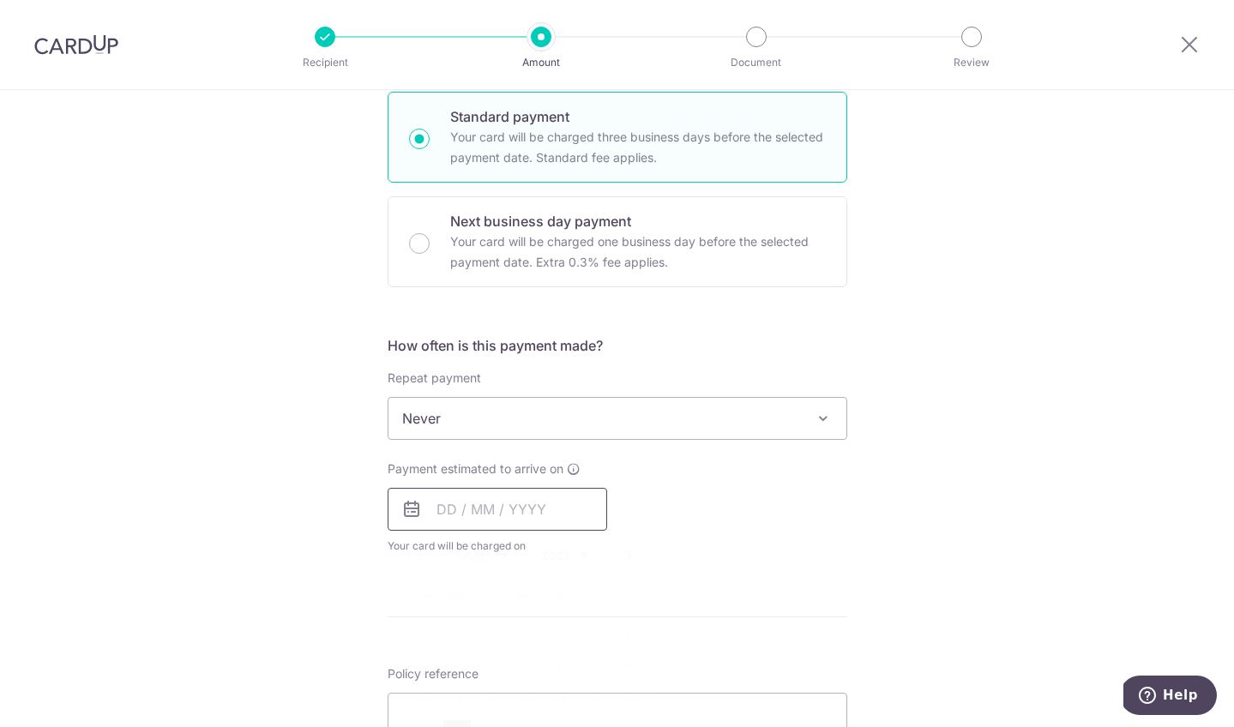
click at [460, 503] on input "text" at bounding box center [498, 509] width 220 height 43
click at [844, 472] on div "Payment estimated to arrive on Prev Next Aug Sep Oct Nov Dec 2025 2026 2027 202…" at bounding box center [617, 507] width 480 height 94
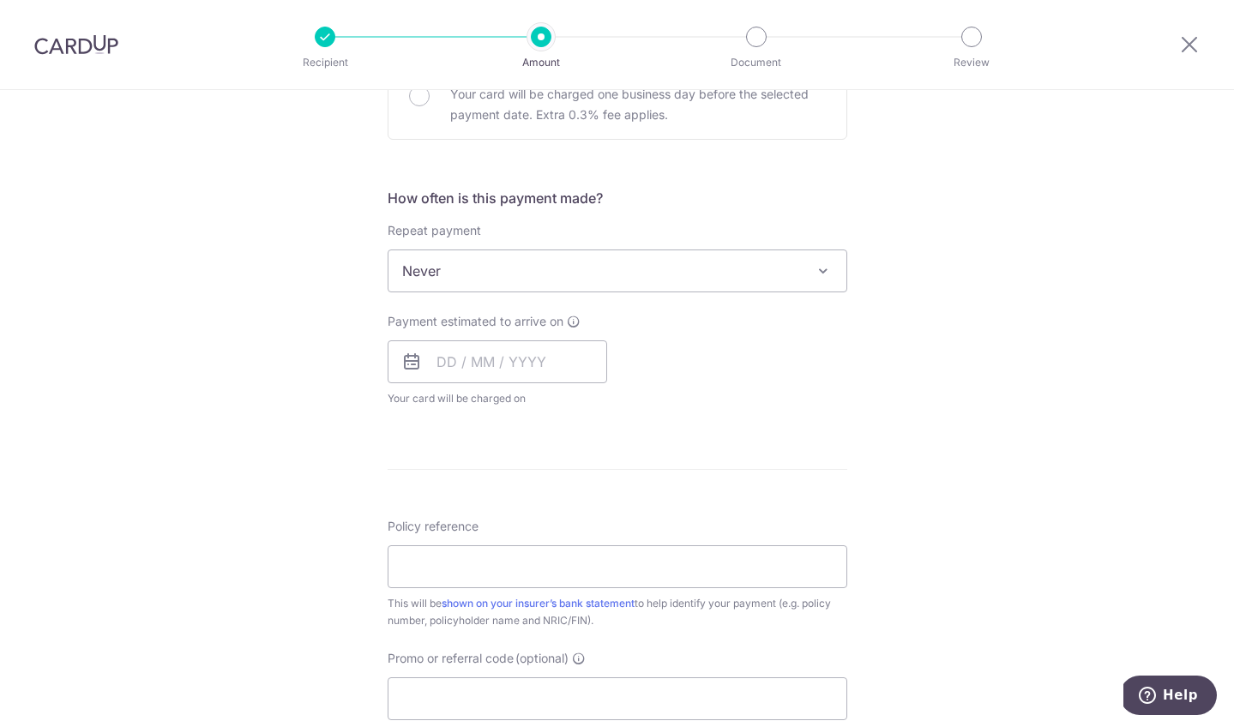
scroll to position [653, 0]
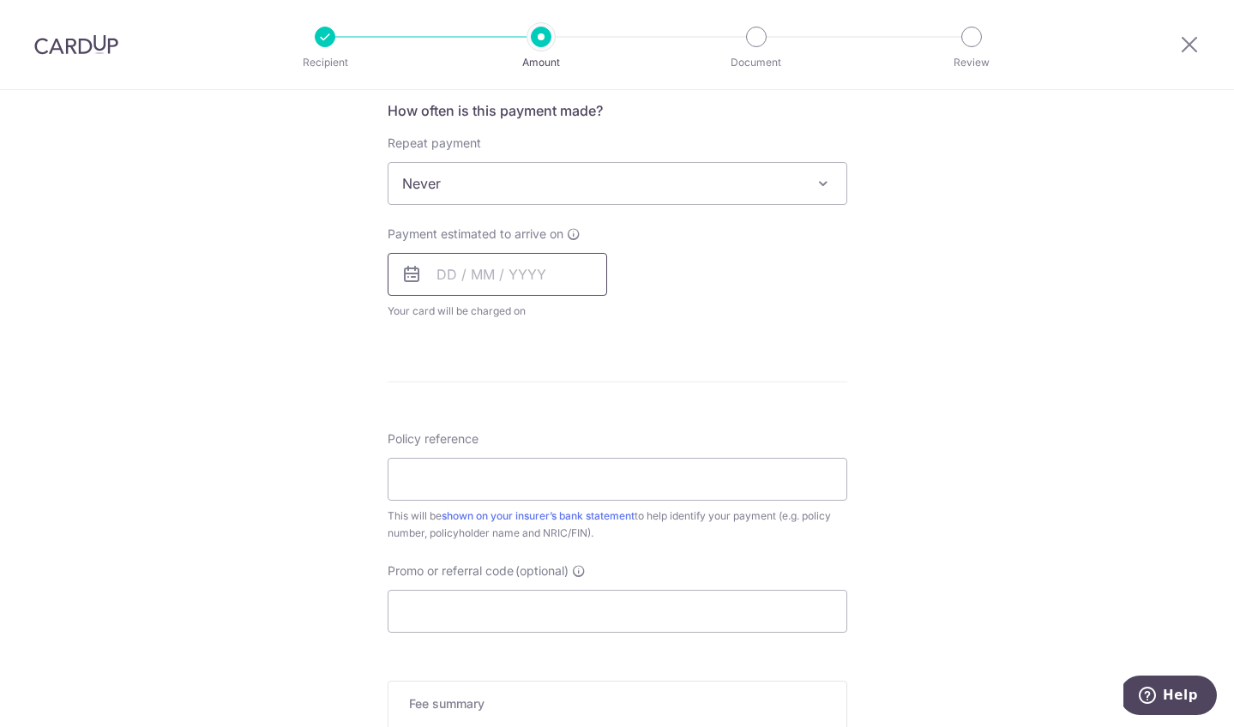
click at [427, 271] on input "text" at bounding box center [498, 274] width 220 height 43
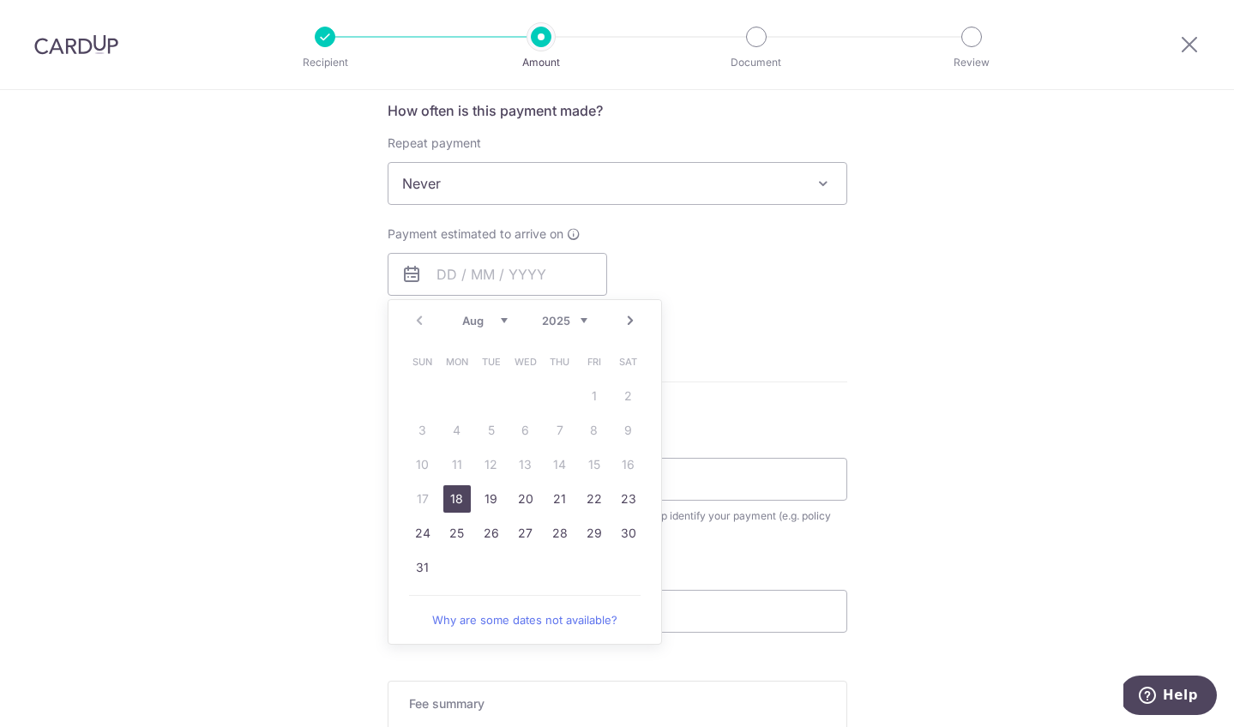
click at [450, 492] on link "18" at bounding box center [456, 498] width 27 height 27
type input "18/08/2025"
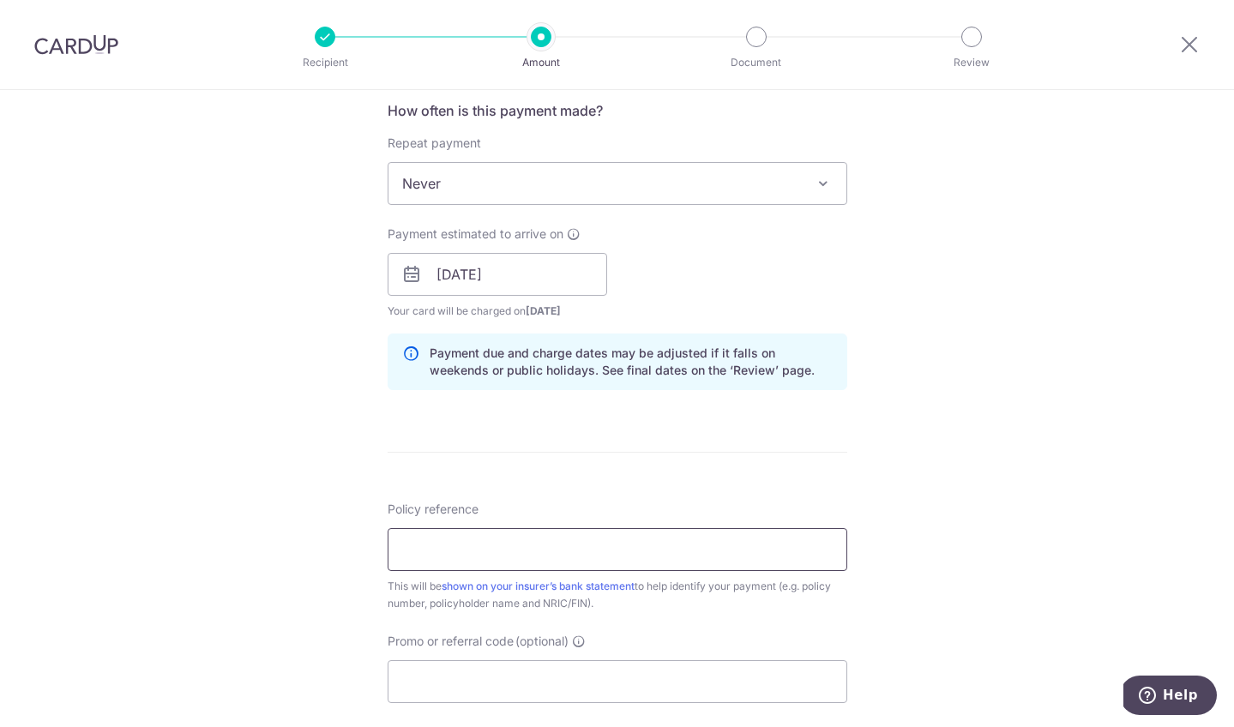
click at [640, 553] on input "Policy reference" at bounding box center [618, 549] width 460 height 43
type input "L546607349"
click at [992, 382] on div "Tell us more about your payment Enter payment amount SGD 918.00 918.00 Select C…" at bounding box center [617, 247] width 1234 height 1621
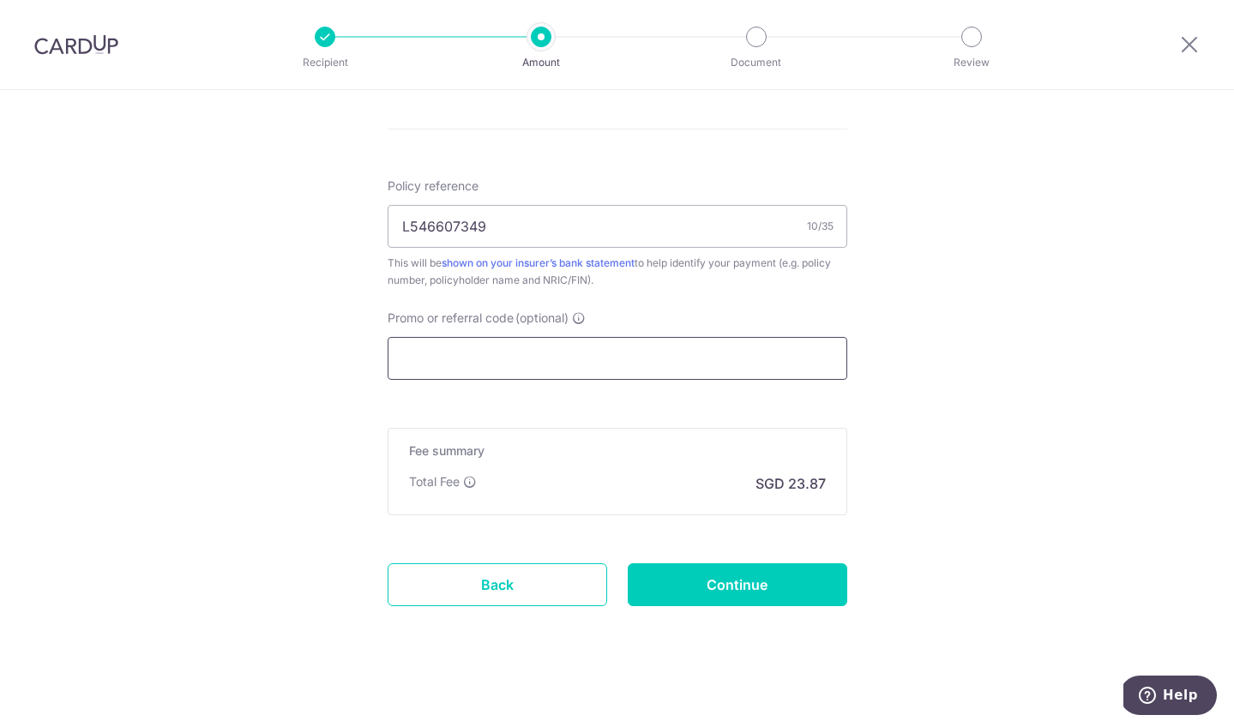
click at [653, 357] on input "Promo or referral code (optional)" at bounding box center [618, 358] width 460 height 43
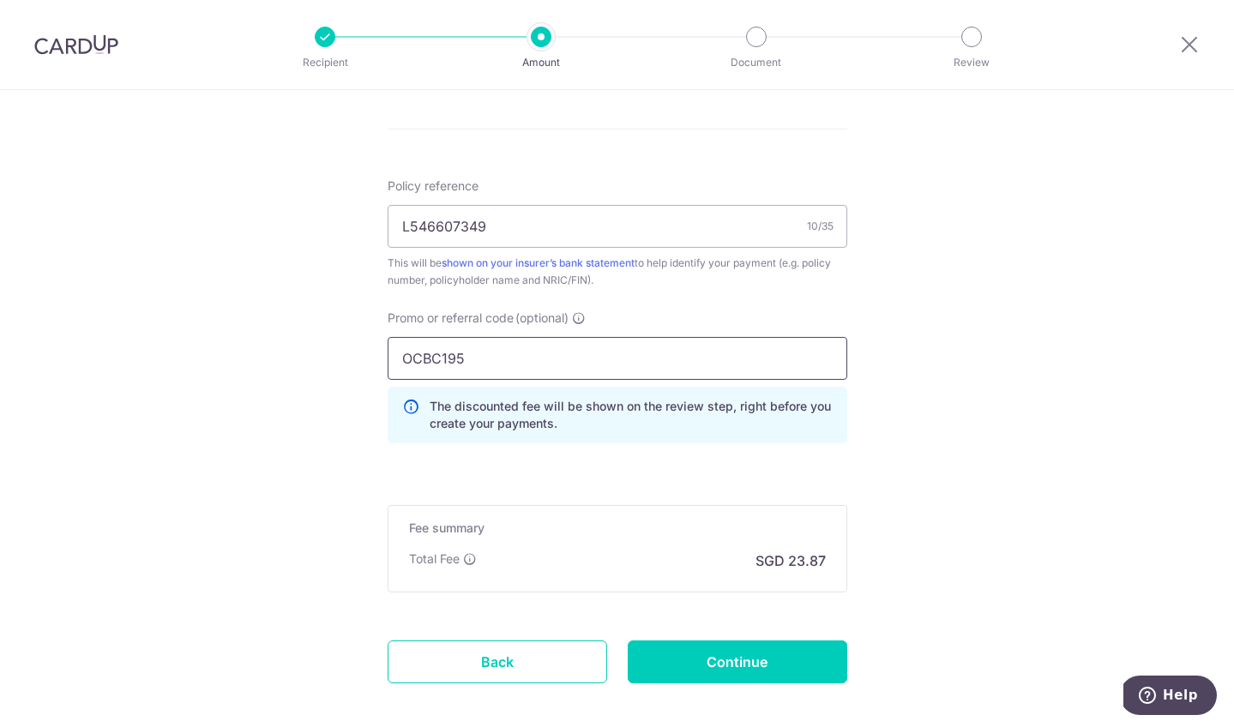
type input "OCBC195"
click at [773, 673] on input "Continue" at bounding box center [738, 662] width 220 height 43
type input "Create Schedule"
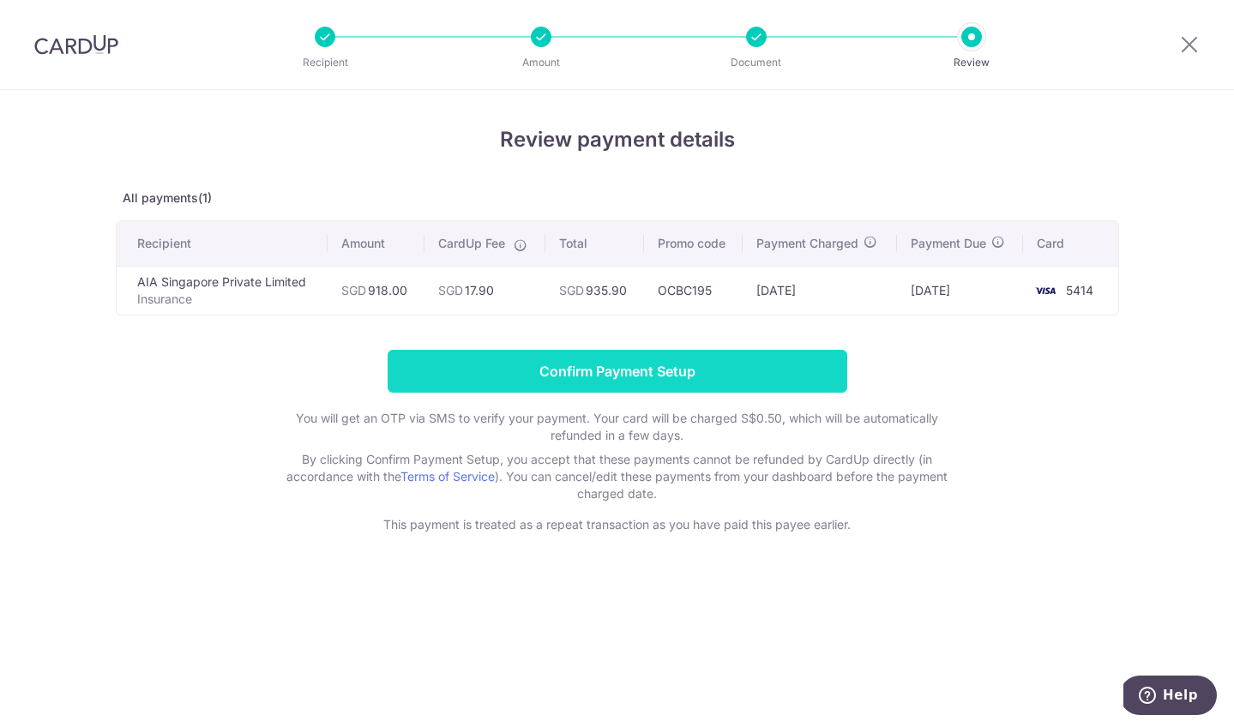
click at [700, 357] on input "Confirm Payment Setup" at bounding box center [618, 371] width 460 height 43
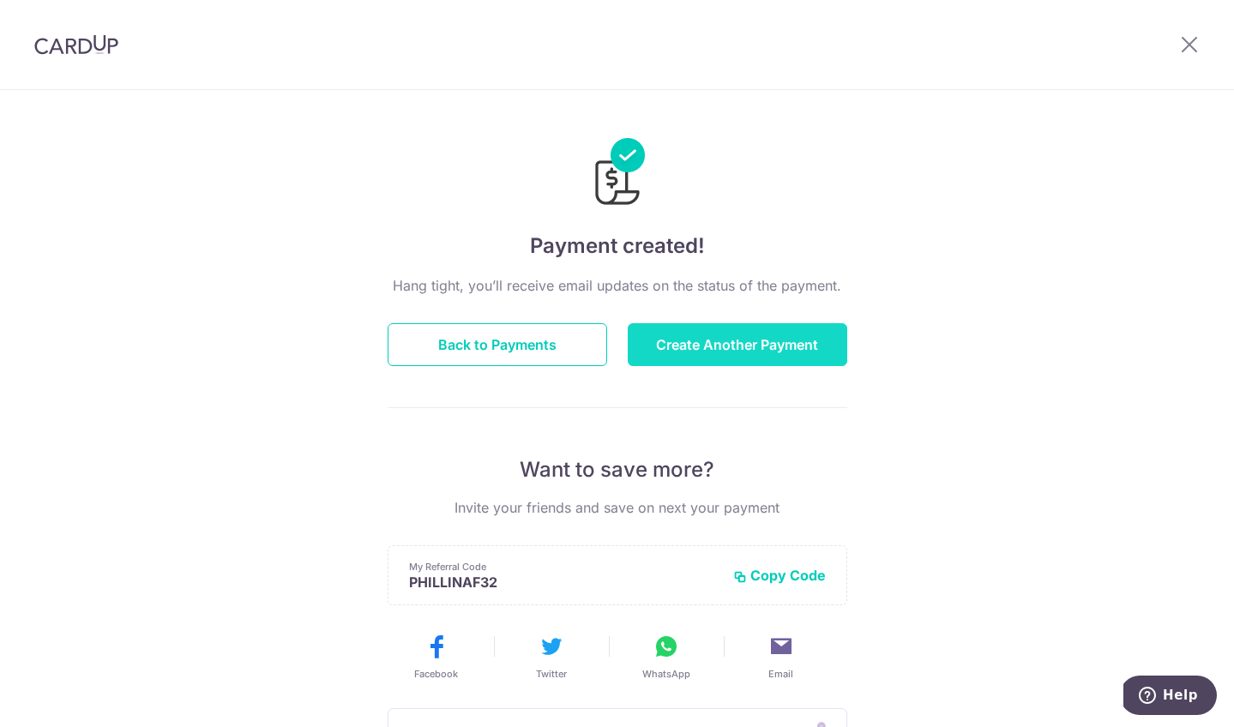
click at [759, 348] on button "Create Another Payment" at bounding box center [738, 344] width 220 height 43
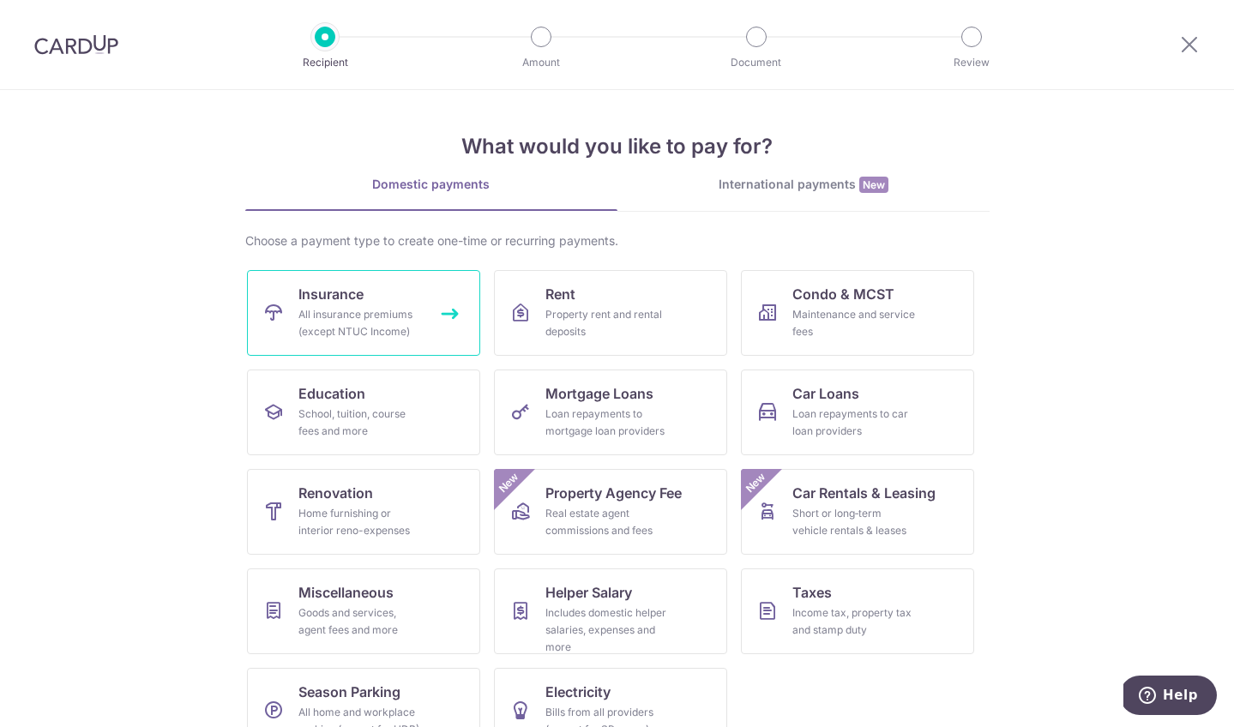
click at [424, 309] on link "Insurance All insurance premiums (except NTUC Income)" at bounding box center [363, 313] width 233 height 86
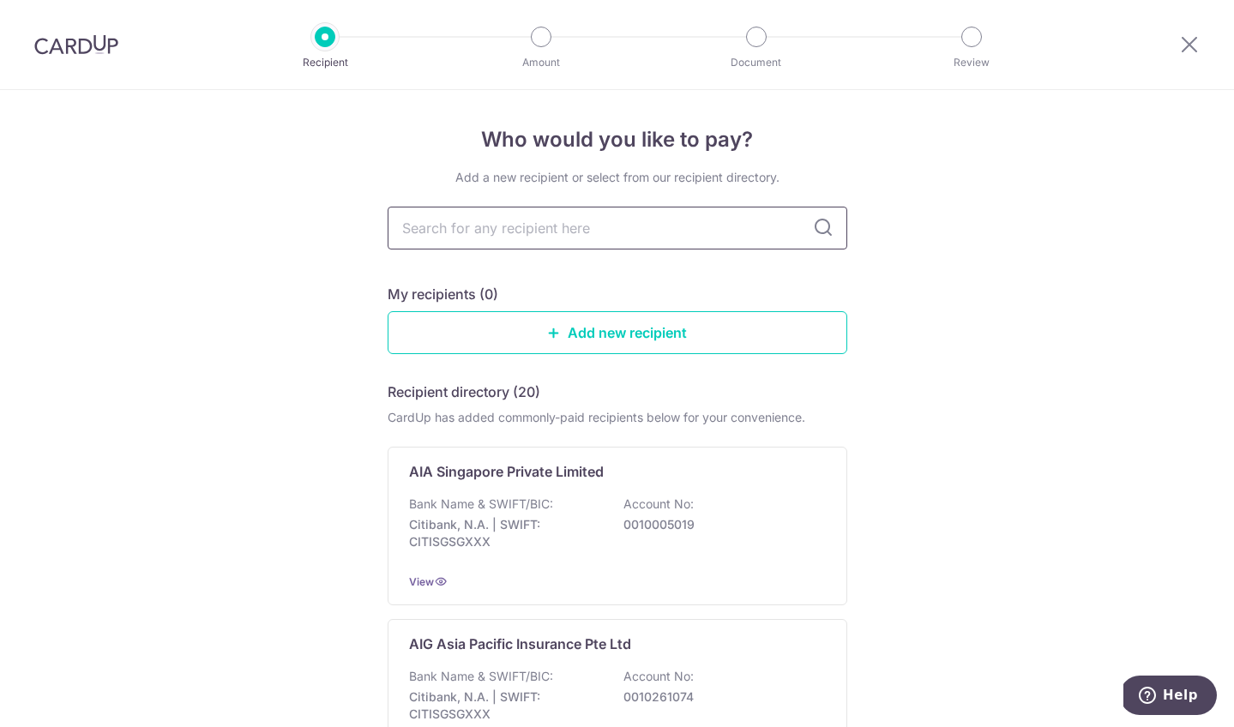
click at [648, 231] on input "text" at bounding box center [618, 228] width 460 height 43
click at [718, 539] on div "Bank Name & SWIFT/BIC: Citibank, N.A. | SWIFT: CITISGSGXXX Account No: 00100050…" at bounding box center [617, 527] width 417 height 63
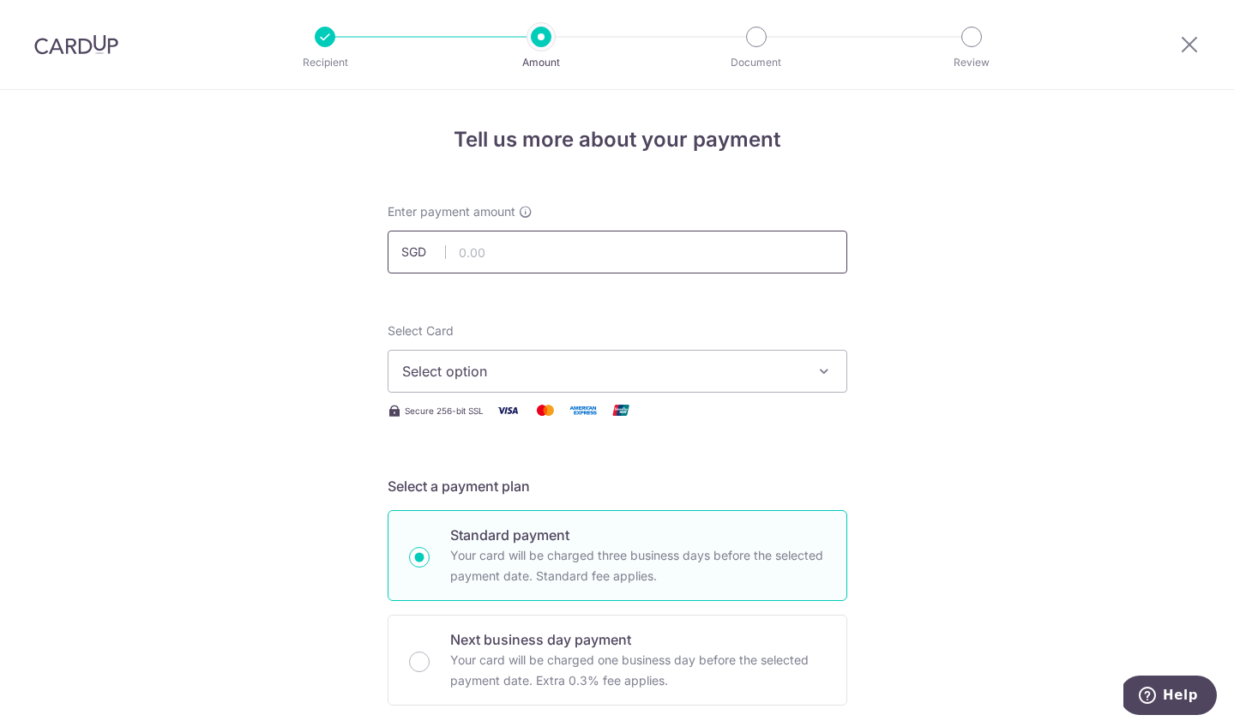
click at [588, 261] on input "text" at bounding box center [618, 252] width 460 height 43
type input "1,086.75"
click at [598, 358] on button "Select option" at bounding box center [618, 371] width 460 height 43
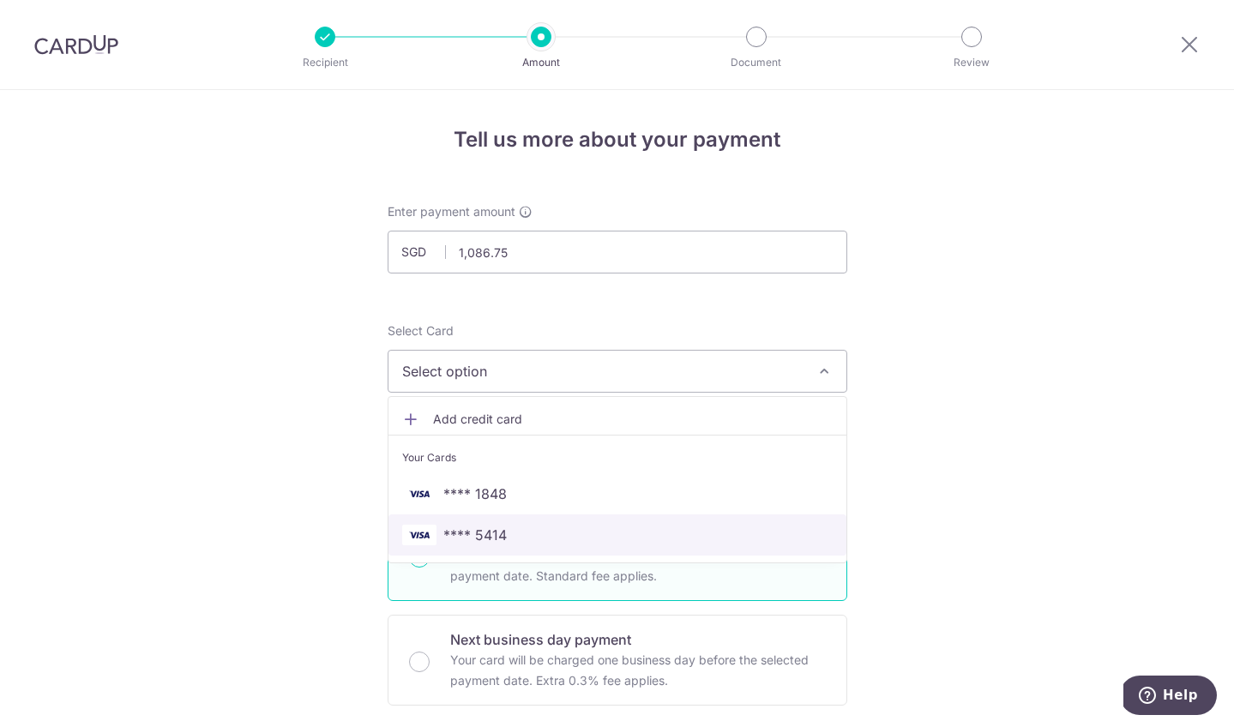
click at [655, 537] on span "**** 5414" at bounding box center [617, 535] width 430 height 21
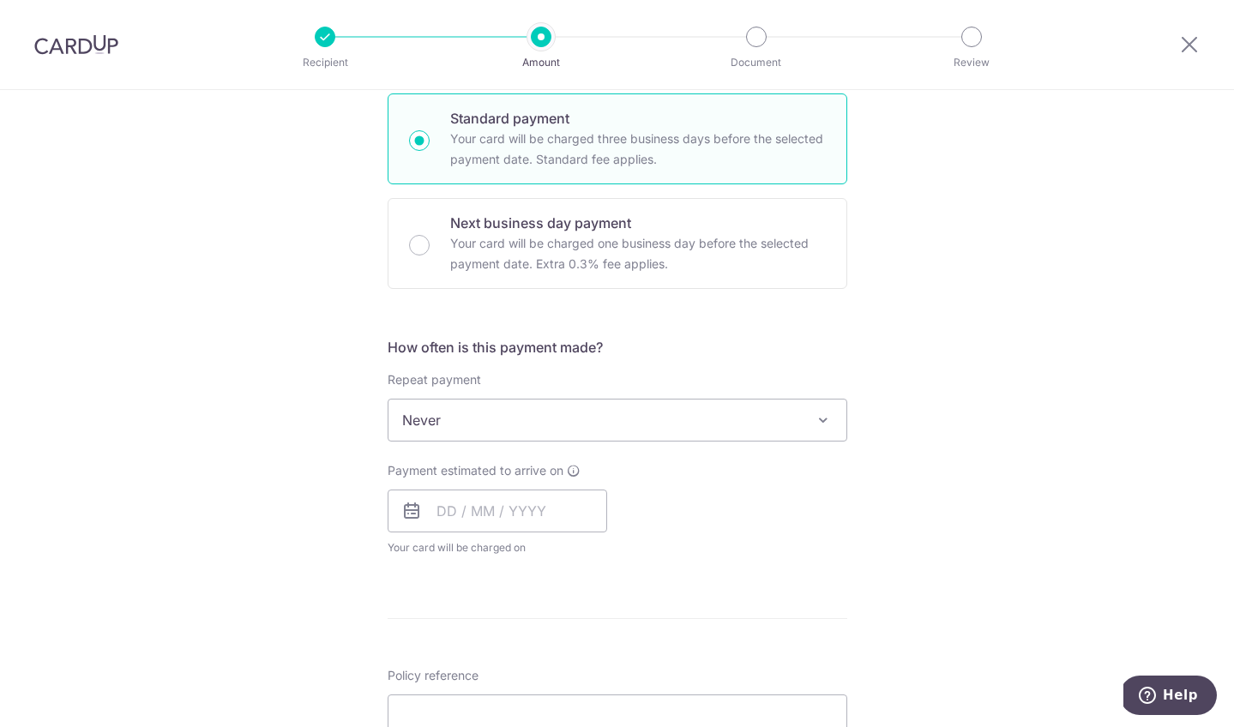
scroll to position [475, 0]
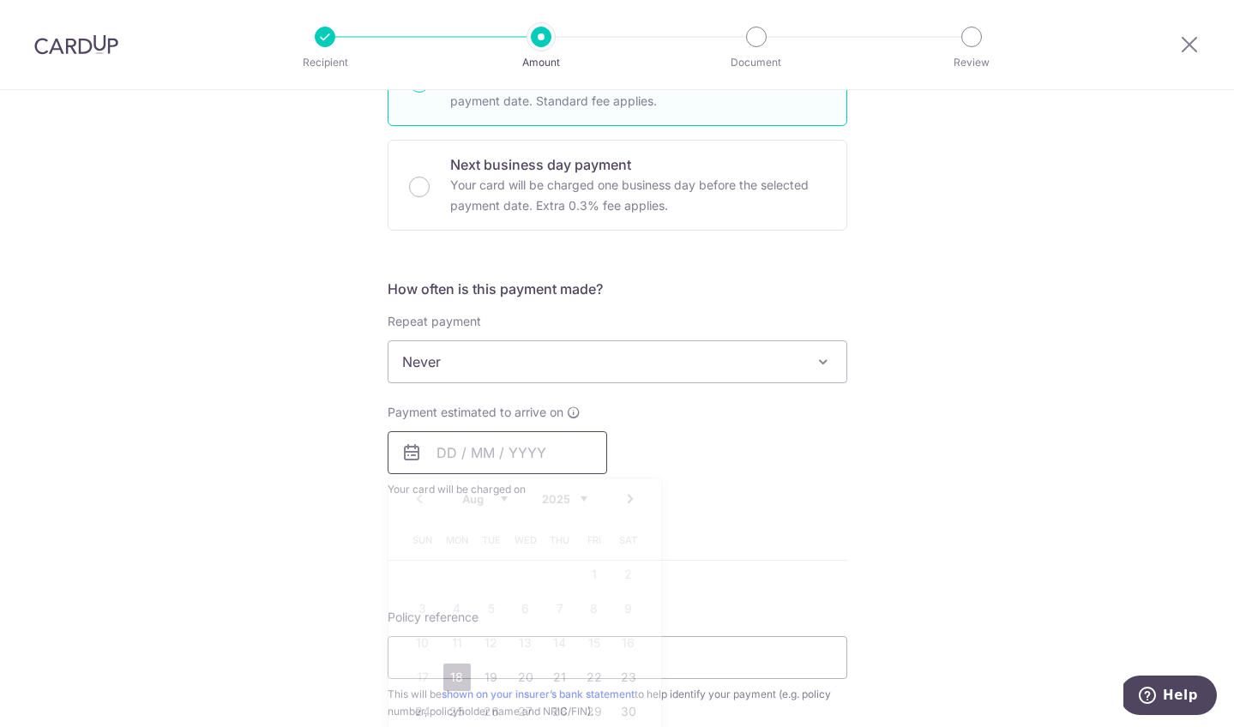
click at [447, 444] on input "text" at bounding box center [498, 452] width 220 height 43
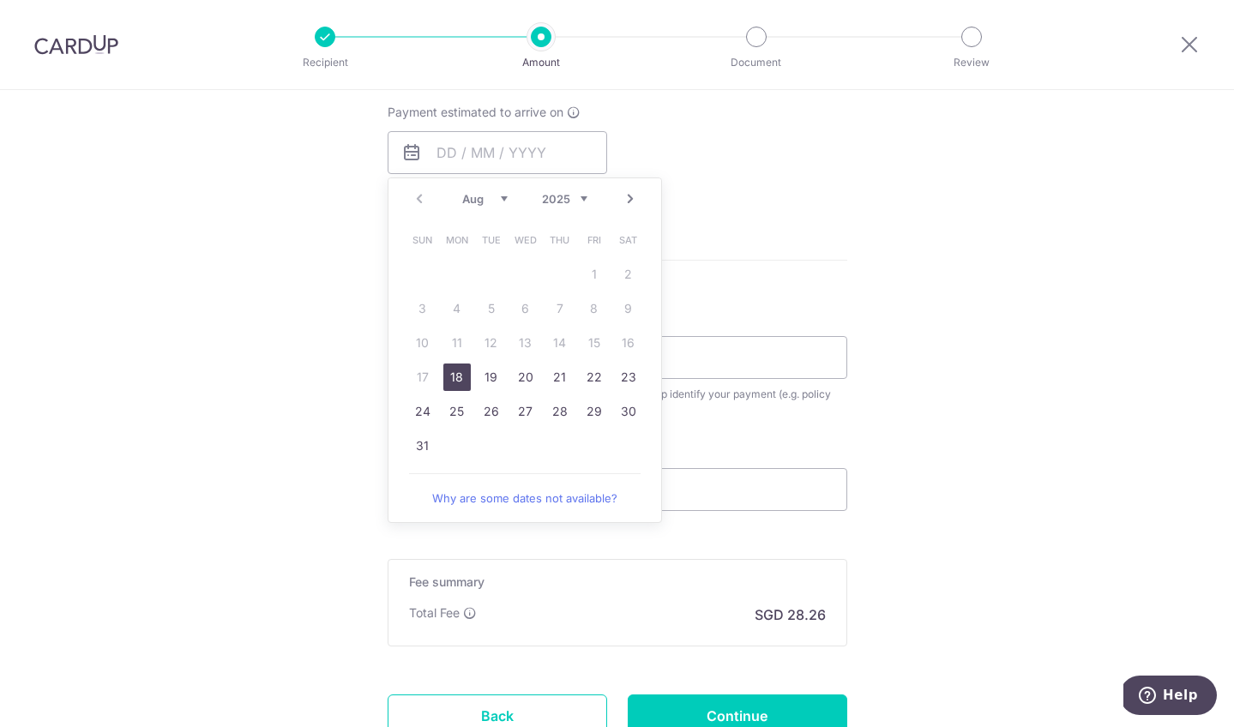
click at [629, 196] on link "Next" at bounding box center [630, 199] width 21 height 21
click at [446, 274] on link "1" at bounding box center [456, 274] width 27 height 27
type input "01/09/2025"
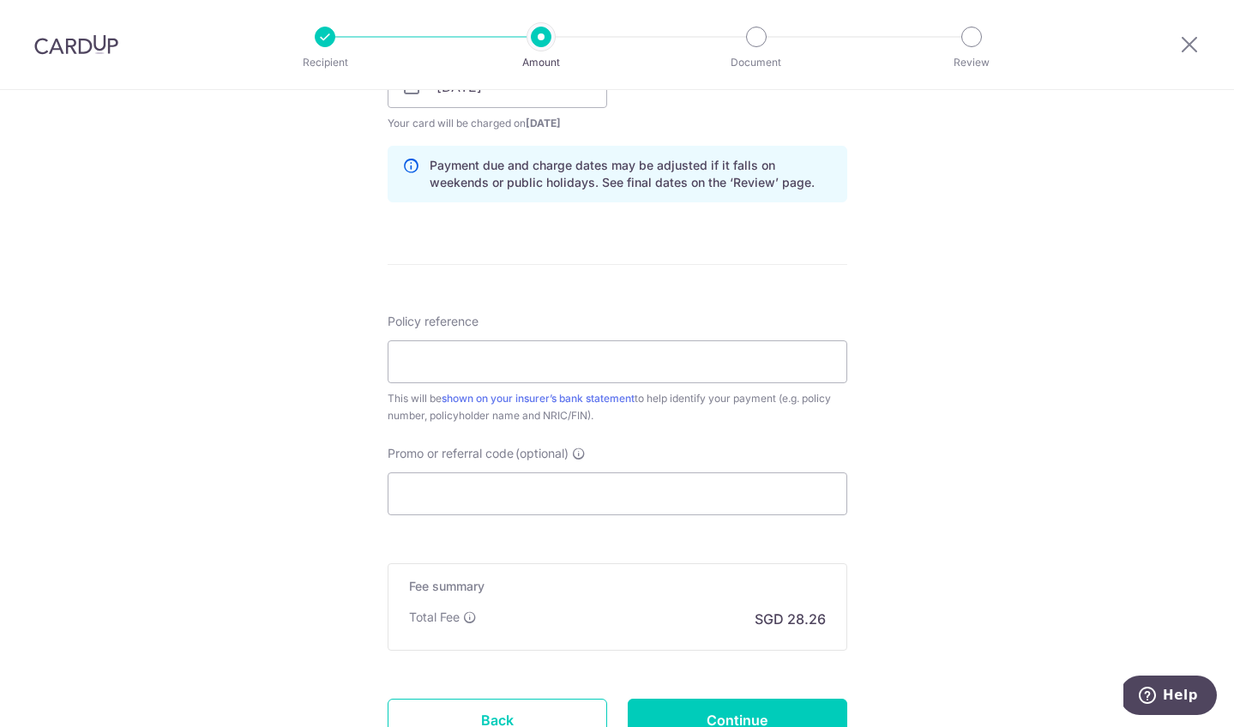
scroll to position [852, 0]
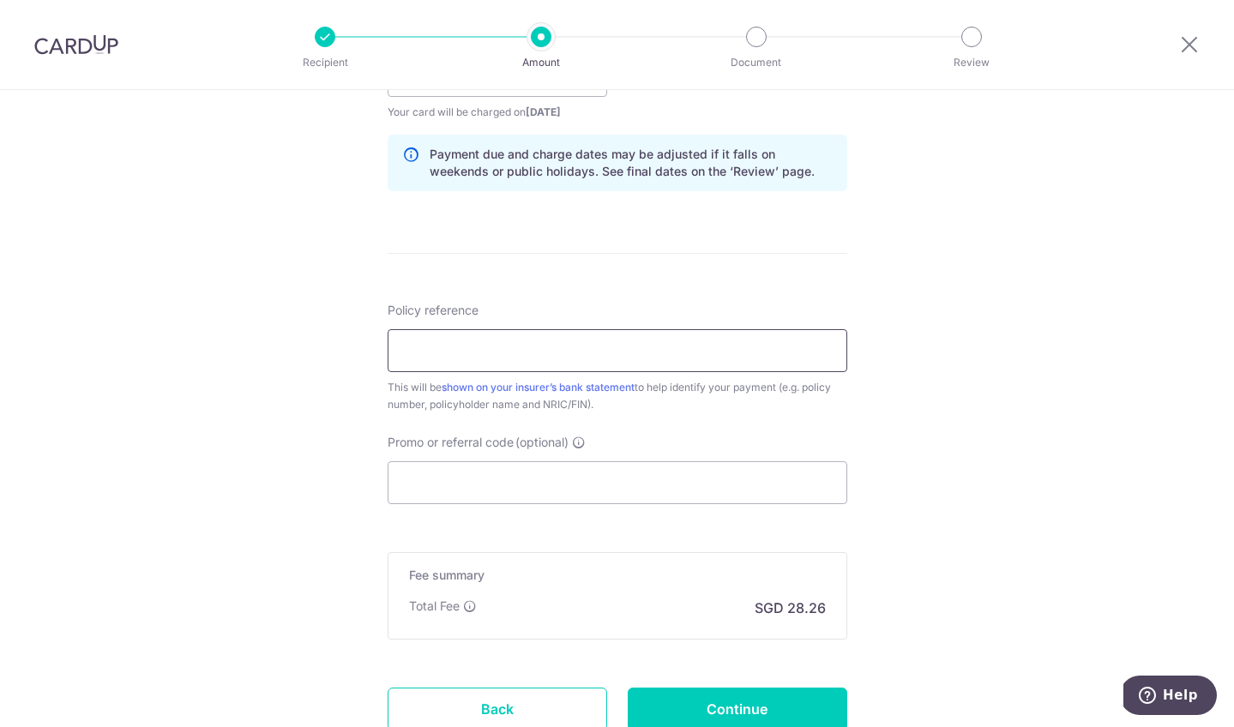
click at [707, 344] on input "Policy reference" at bounding box center [618, 350] width 460 height 43
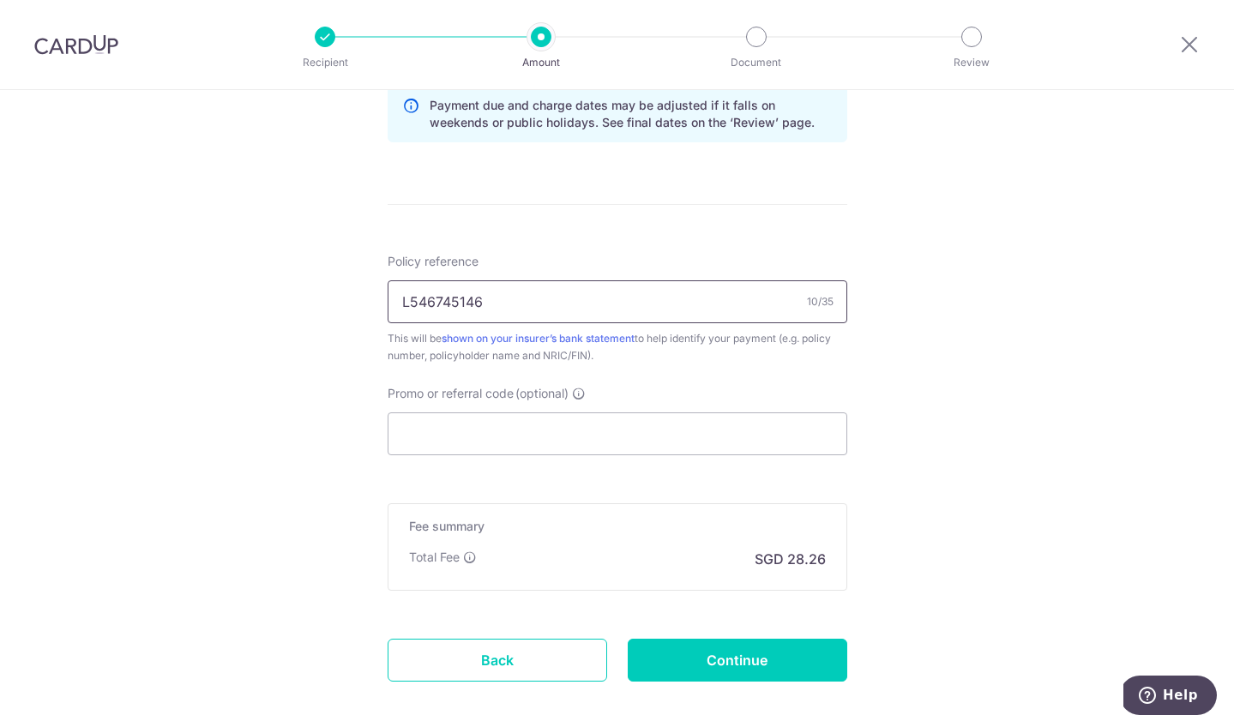
scroll to position [912, 0]
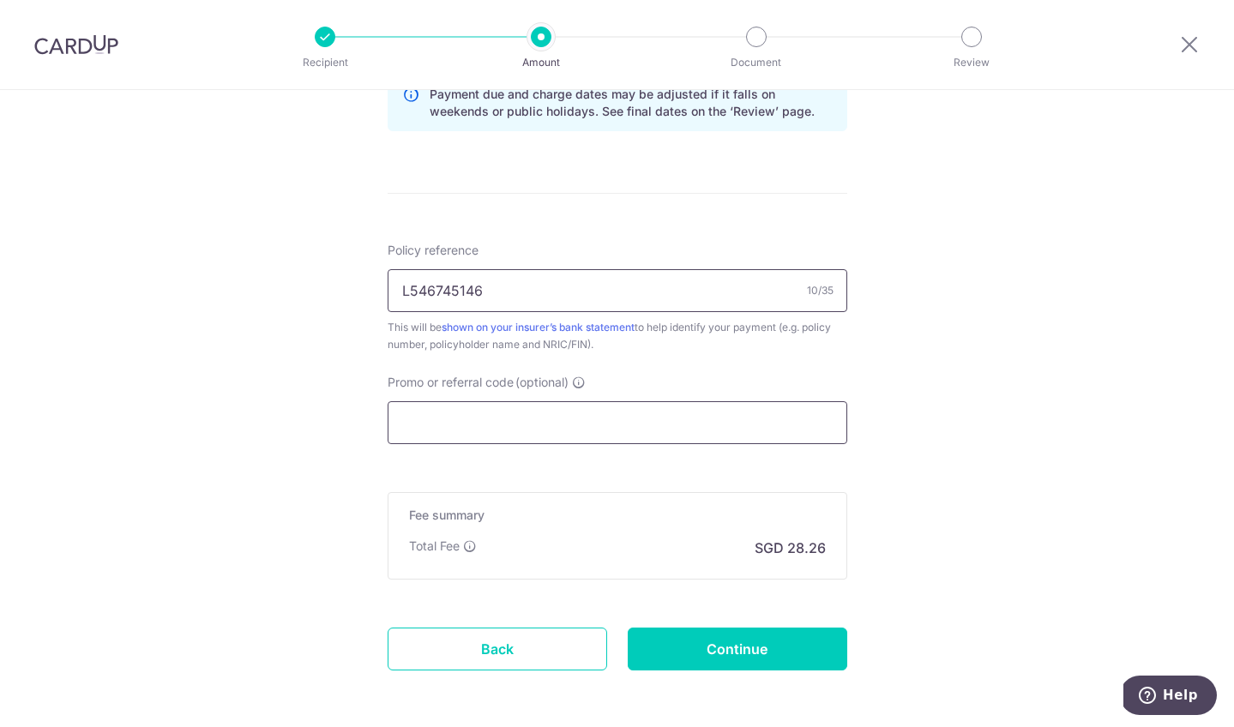
type input "L546745146"
click at [728, 415] on input "Promo or referral code (optional)" at bounding box center [618, 422] width 460 height 43
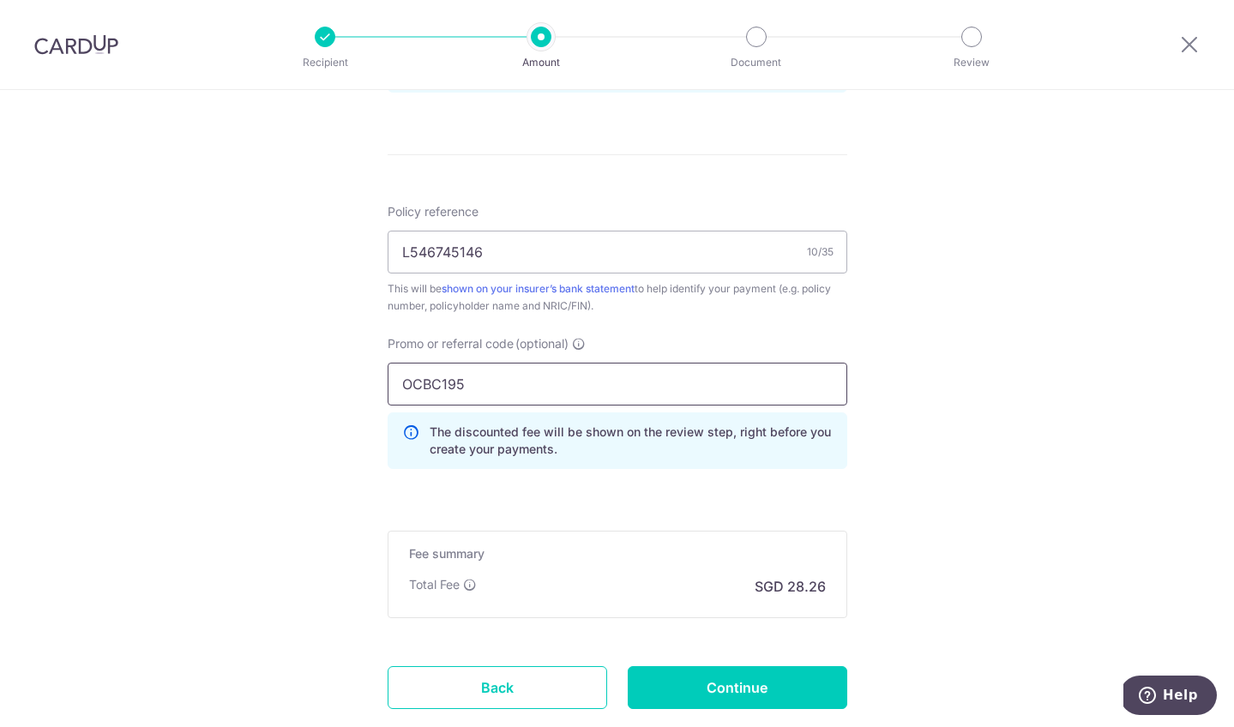
scroll to position [1062, 0]
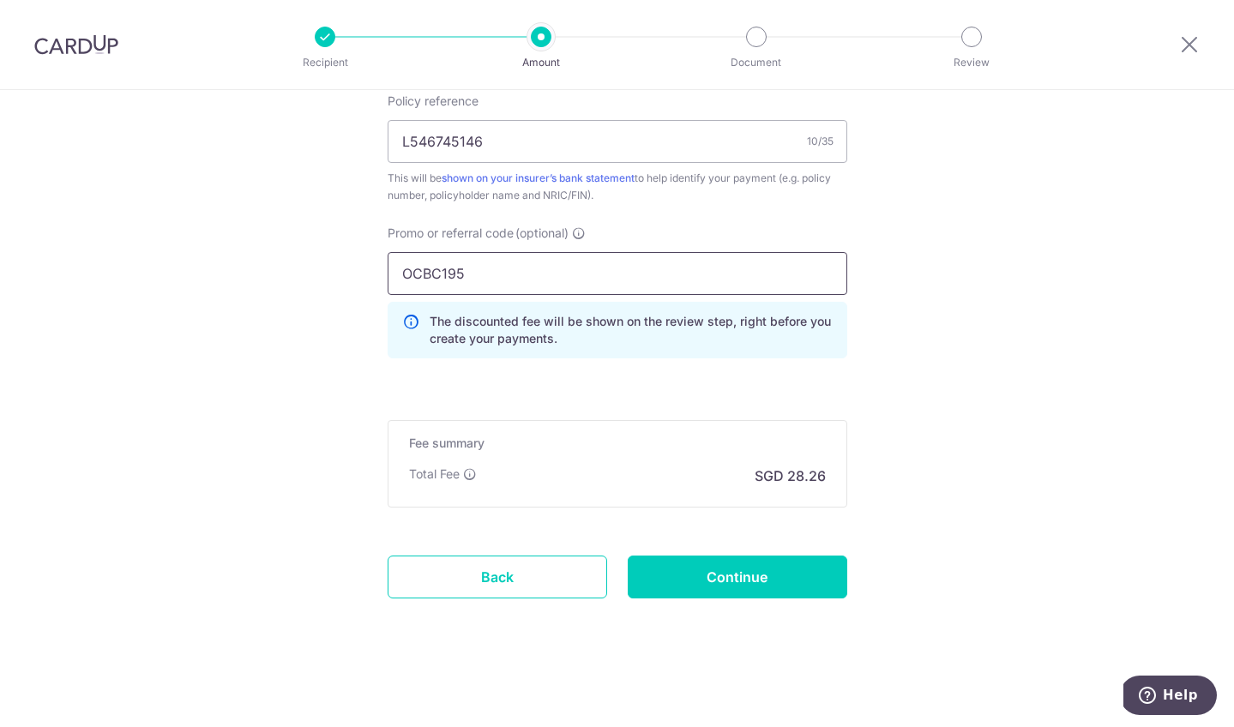
type input "OCBC195"
drag, startPoint x: 758, startPoint y: 610, endPoint x: 767, endPoint y: 583, distance: 28.2
click at [767, 582] on input "Continue" at bounding box center [738, 577] width 220 height 43
type input "Create Schedule"
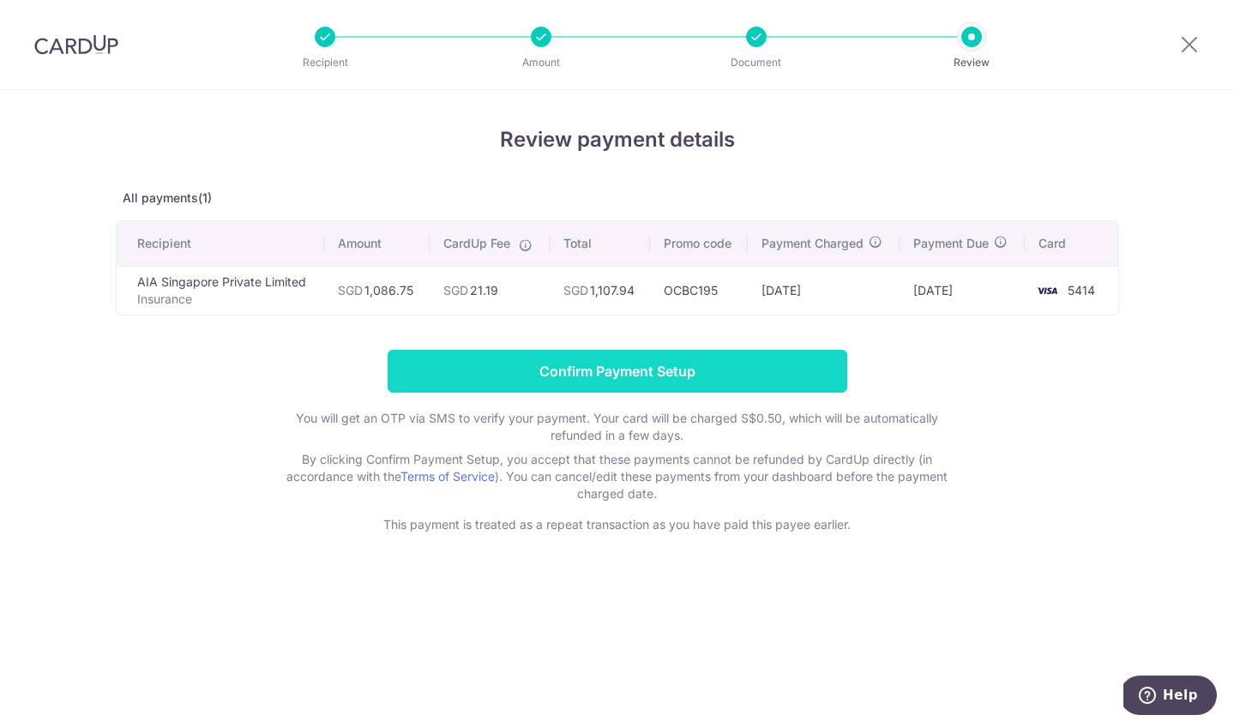
click at [741, 370] on input "Confirm Payment Setup" at bounding box center [618, 371] width 460 height 43
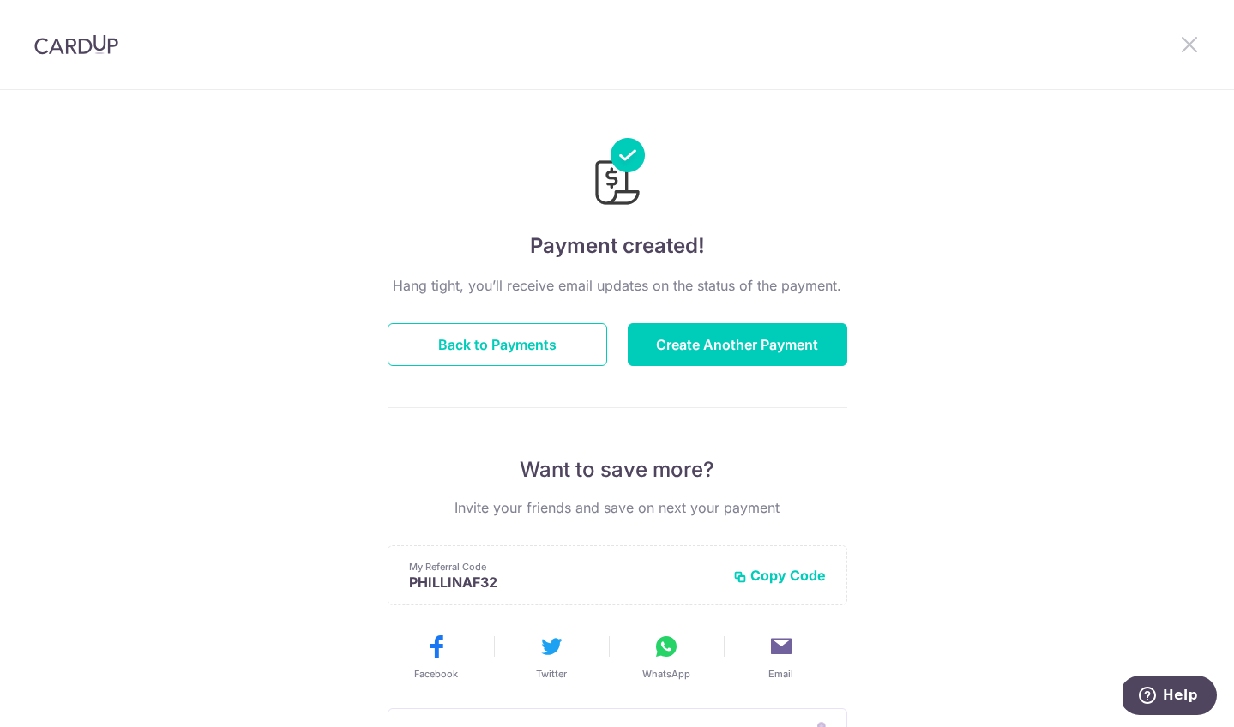
click at [1188, 39] on icon at bounding box center [1189, 43] width 21 height 21
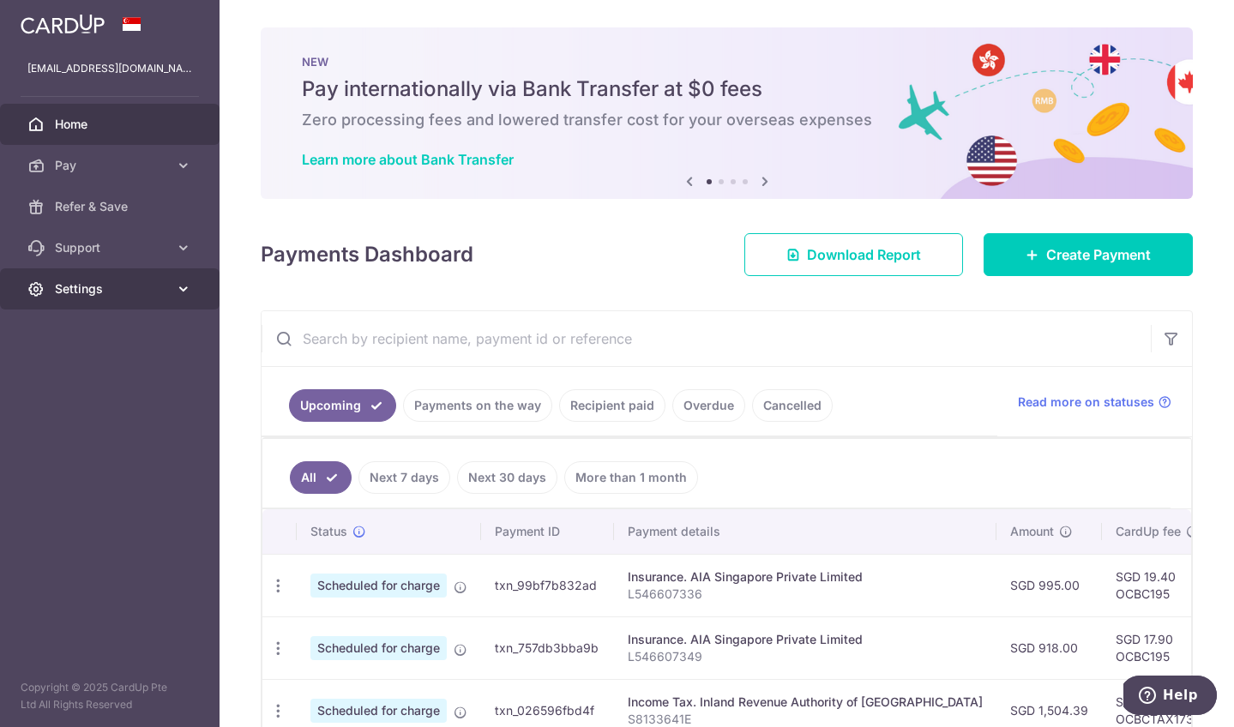
click at [150, 302] on link "Settings" at bounding box center [110, 288] width 220 height 41
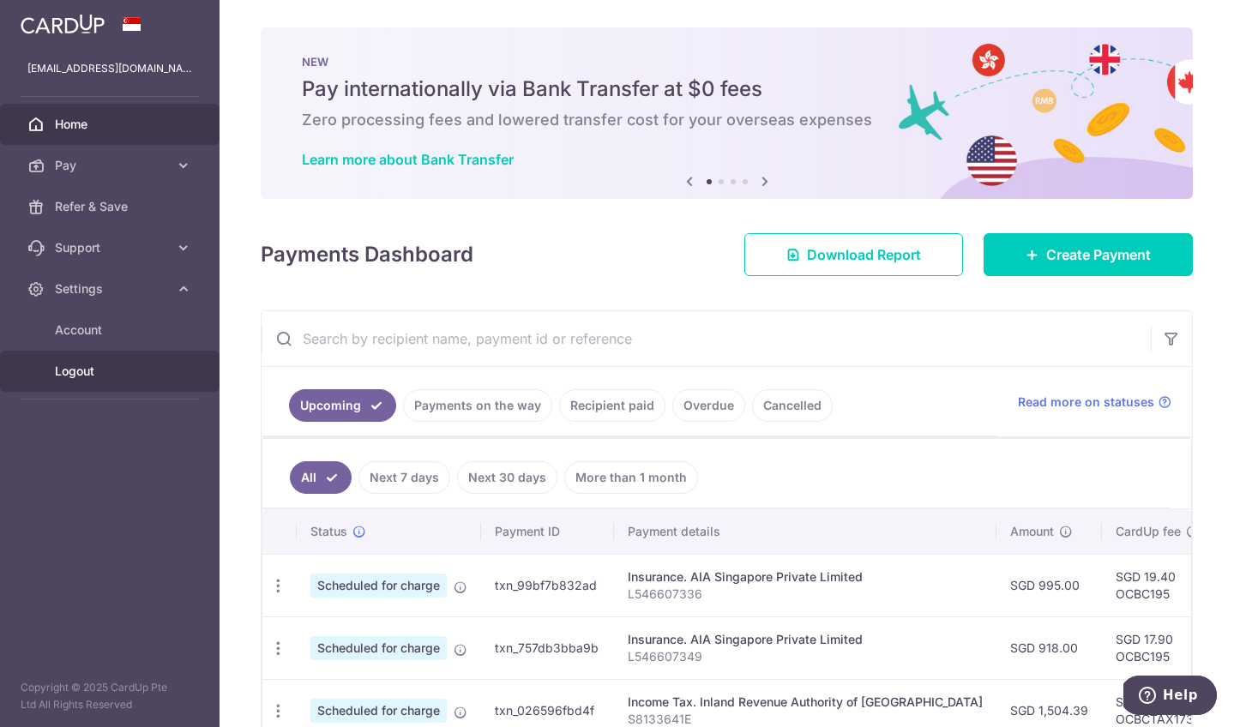
click at [91, 374] on span "Logout" at bounding box center [111, 371] width 113 height 17
